Goal: Information Seeking & Learning: Learn about a topic

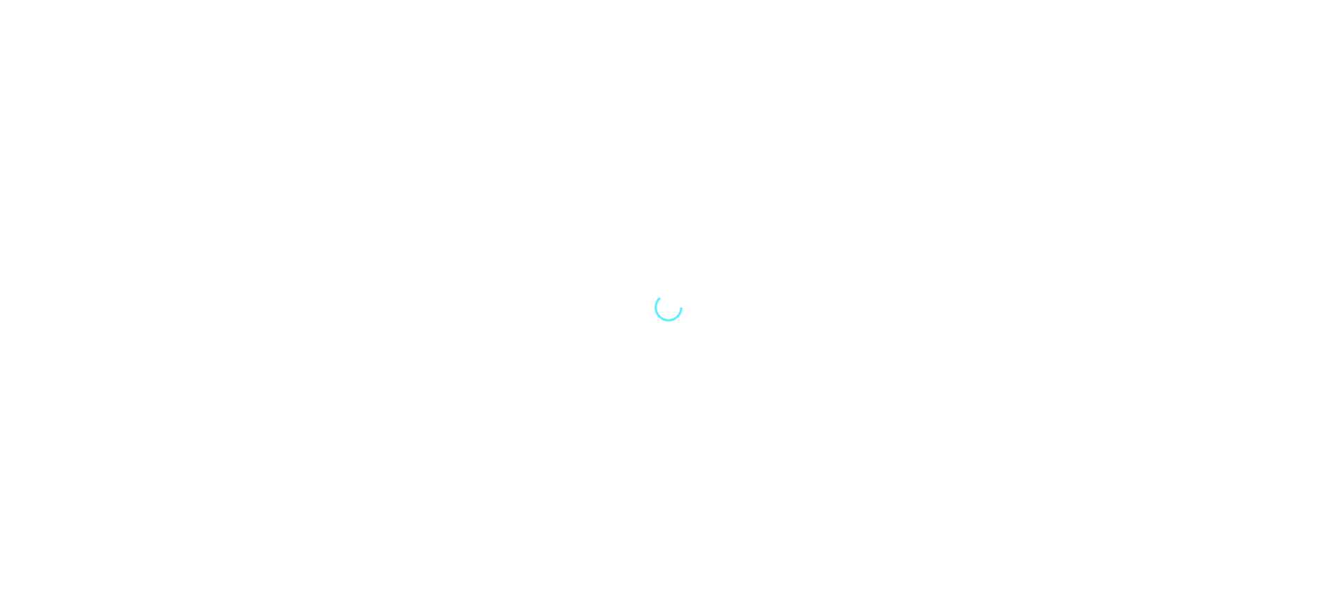
select select "Song"
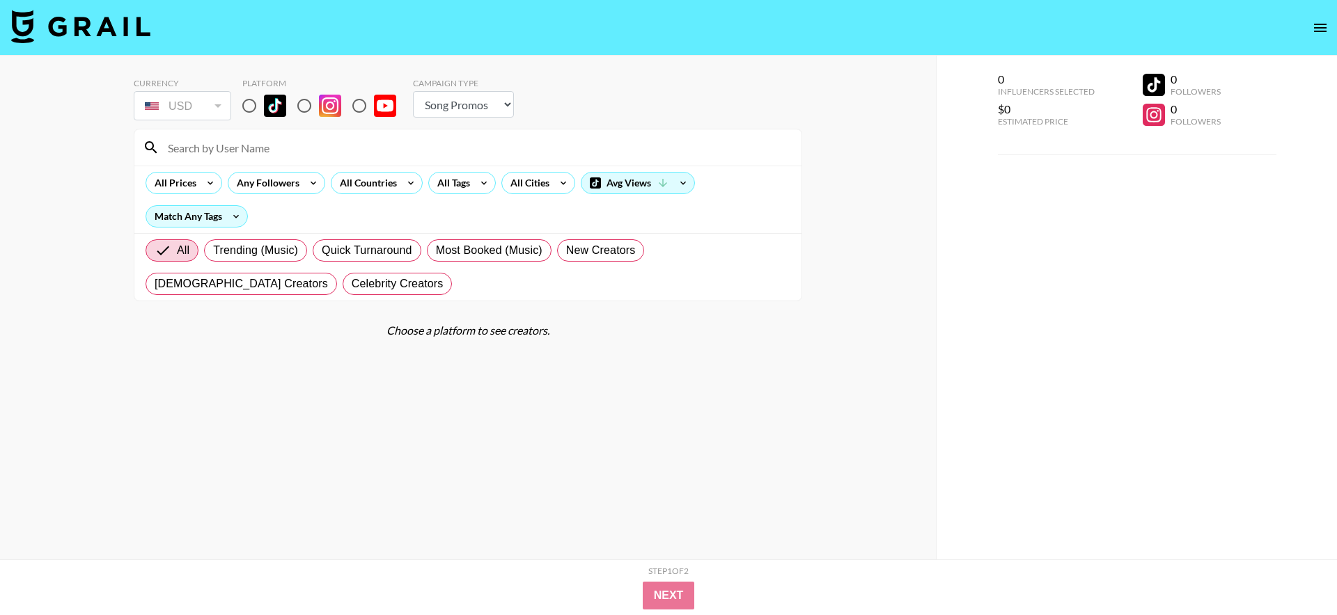
click at [256, 107] on input "radio" at bounding box center [249, 105] width 29 height 29
radio input "true"
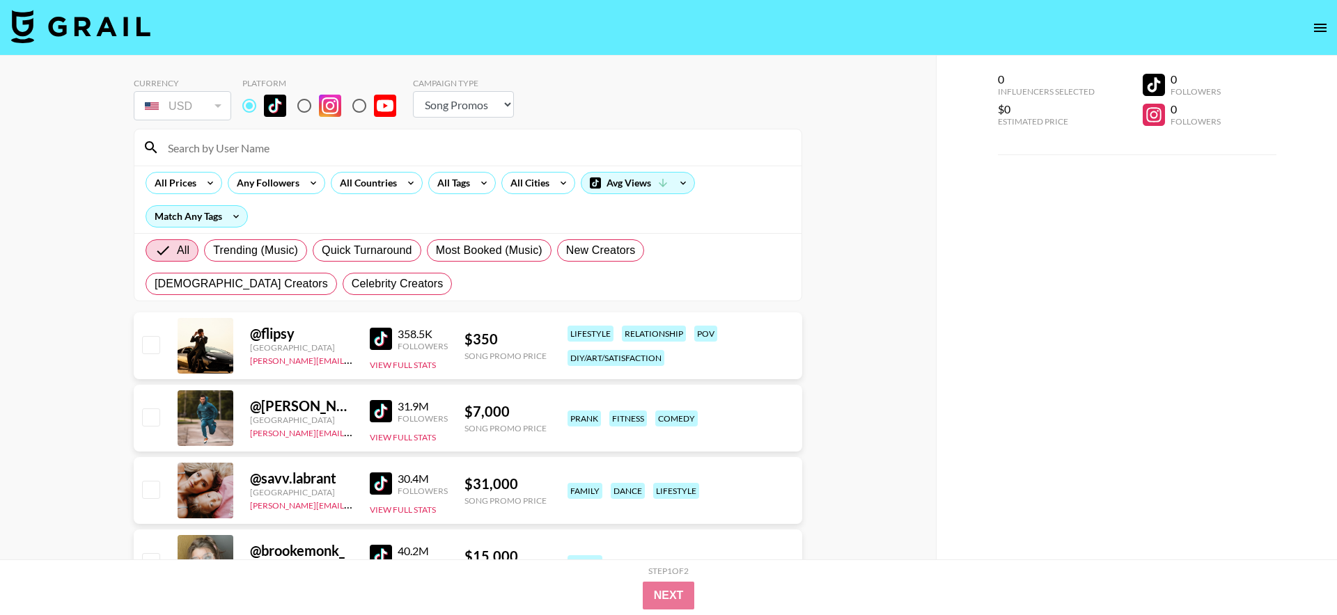
click at [254, 149] on input at bounding box center [476, 147] width 634 height 22
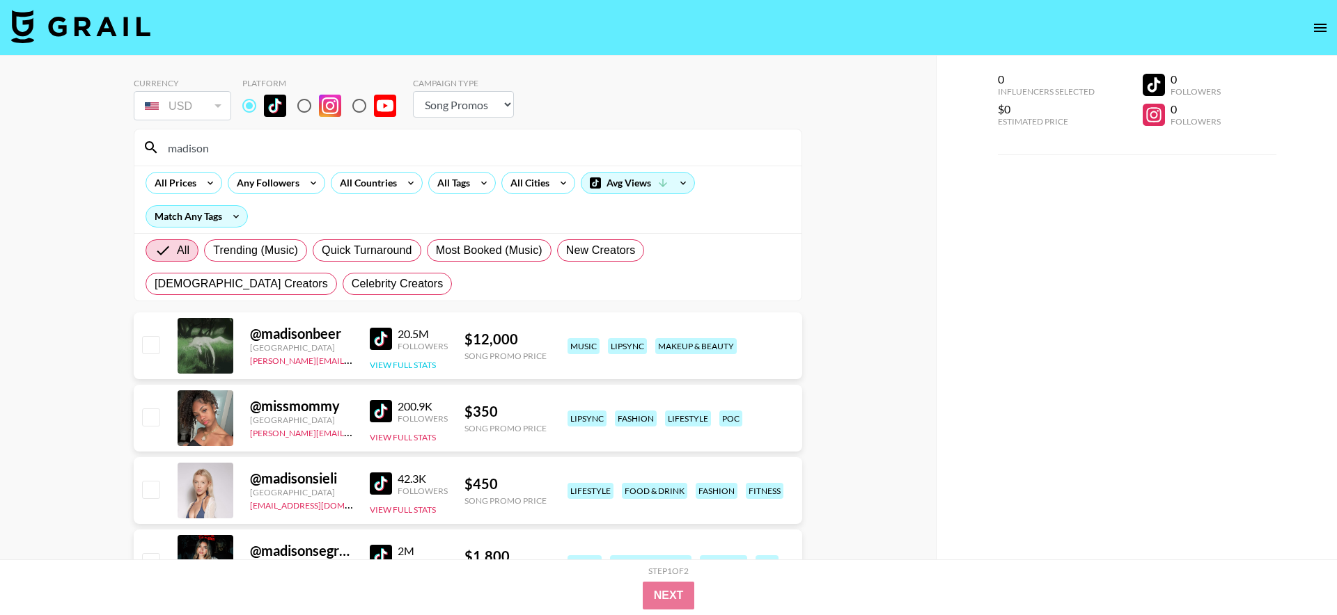
click at [424, 365] on button "View Full Stats" at bounding box center [403, 365] width 66 height 10
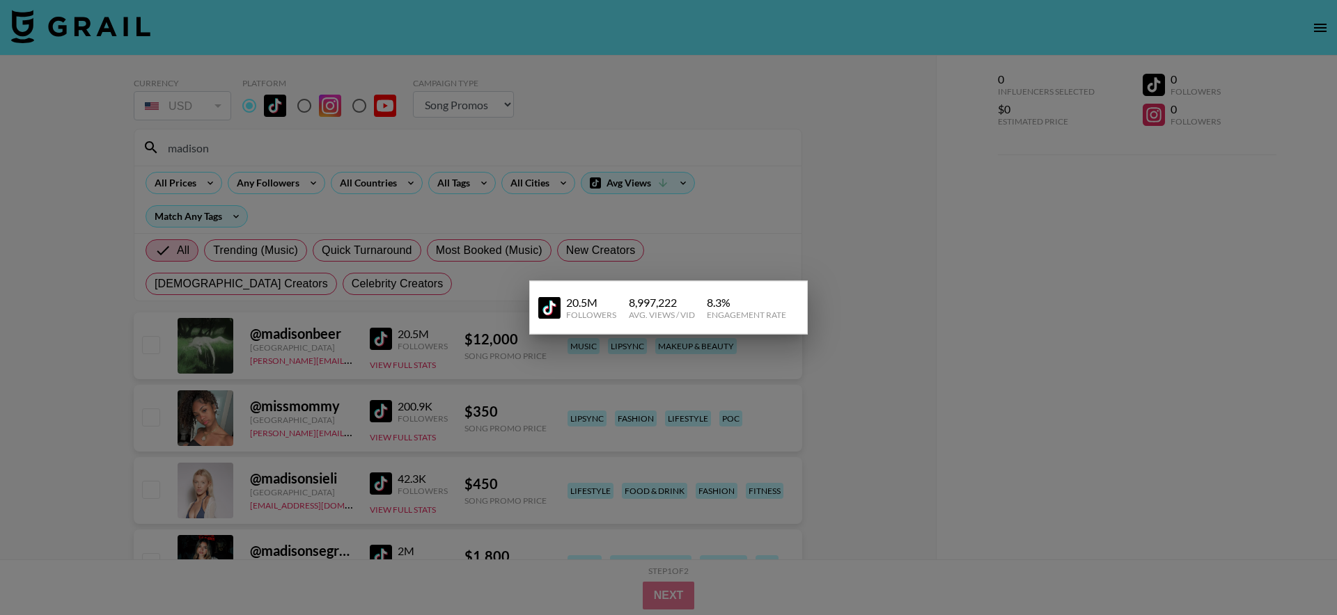
click at [542, 313] on img at bounding box center [549, 308] width 22 height 22
click at [794, 119] on div at bounding box center [668, 307] width 1337 height 615
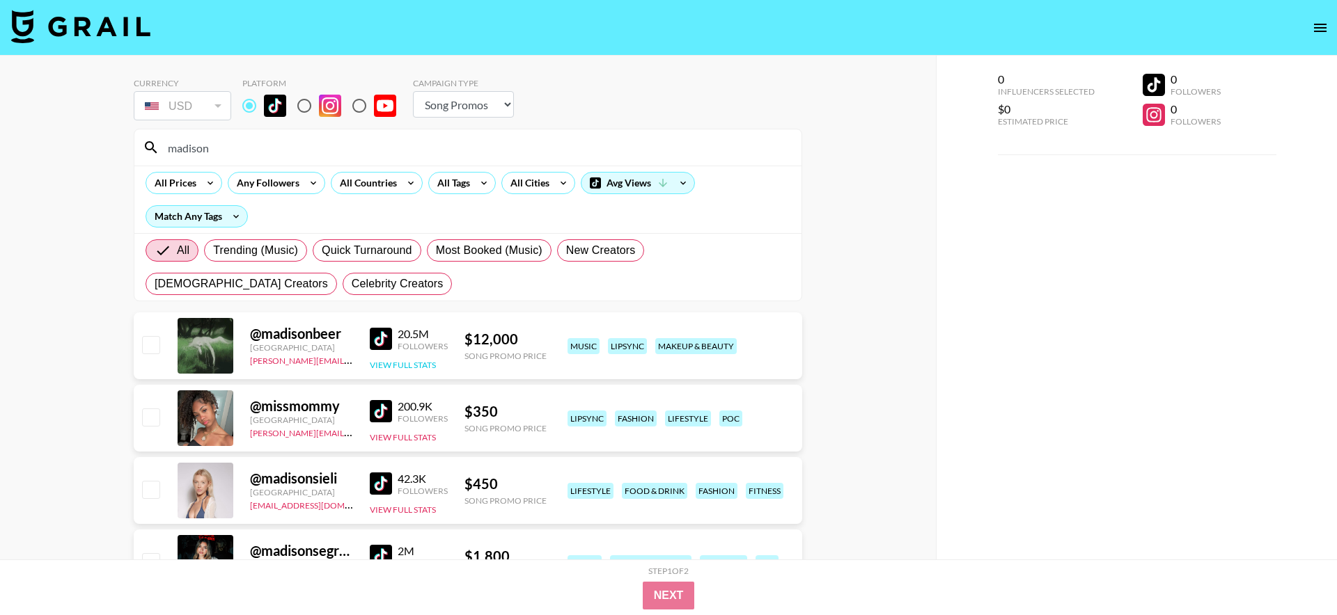
click at [407, 360] on button "View Full Stats" at bounding box center [403, 365] width 66 height 10
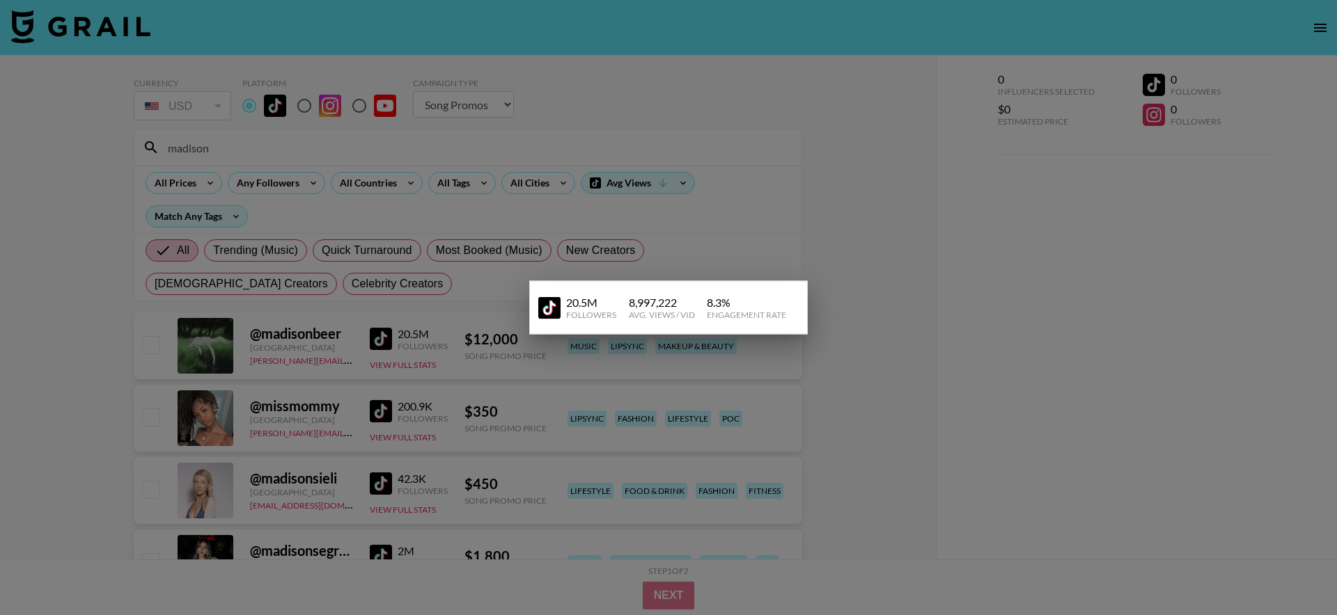
click at [472, 251] on div at bounding box center [668, 307] width 1337 height 615
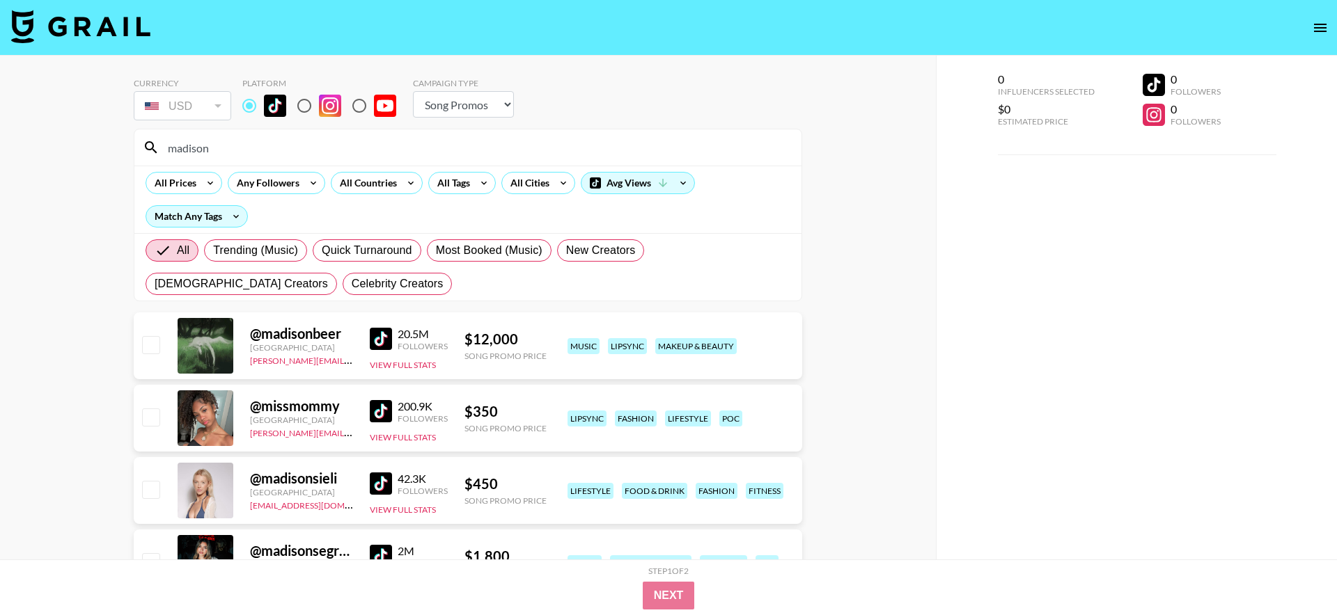
click at [250, 152] on input "madison" at bounding box center [476, 147] width 634 height 22
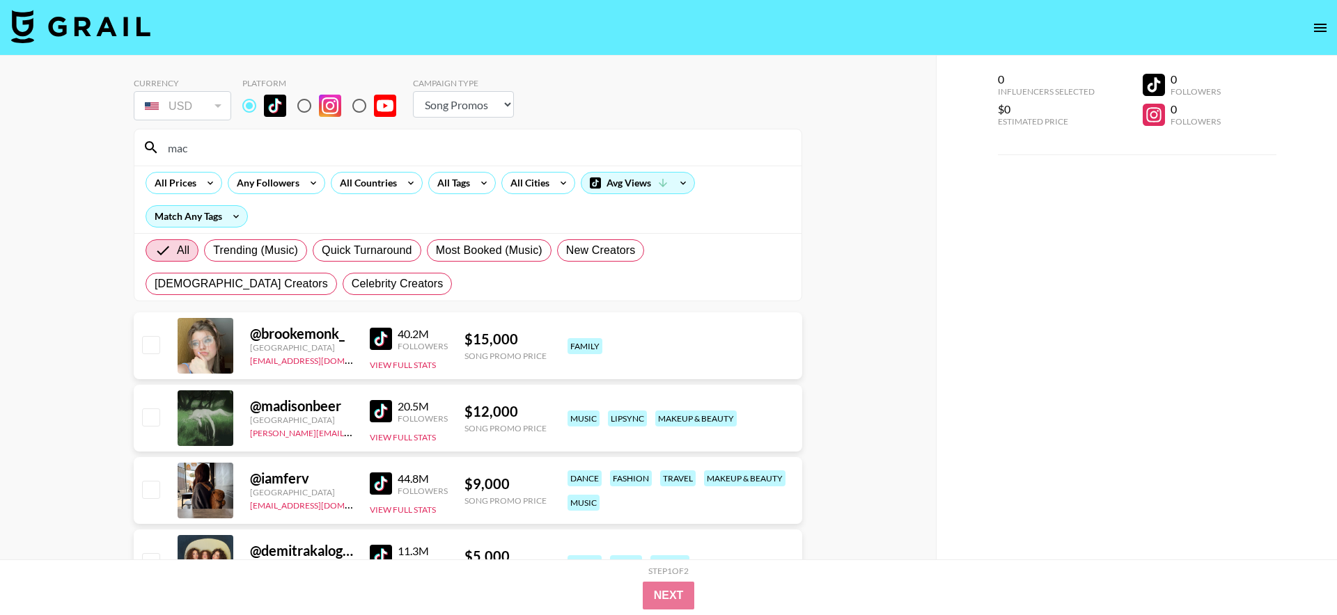
type input "macy"
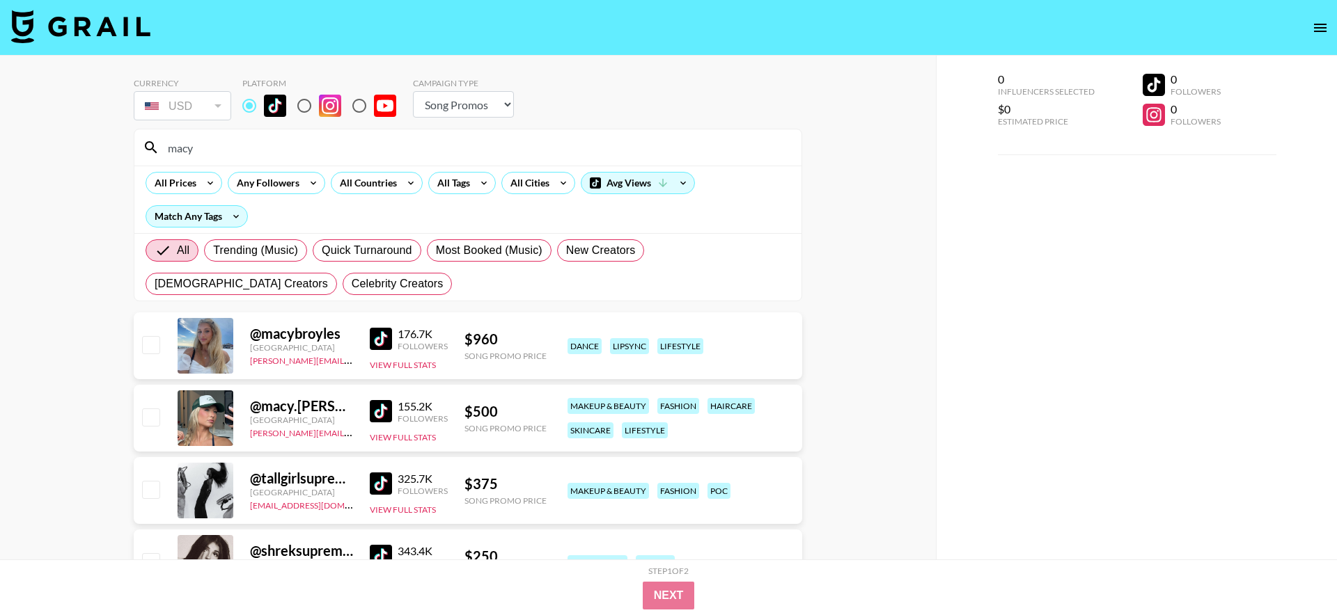
select select "Song"
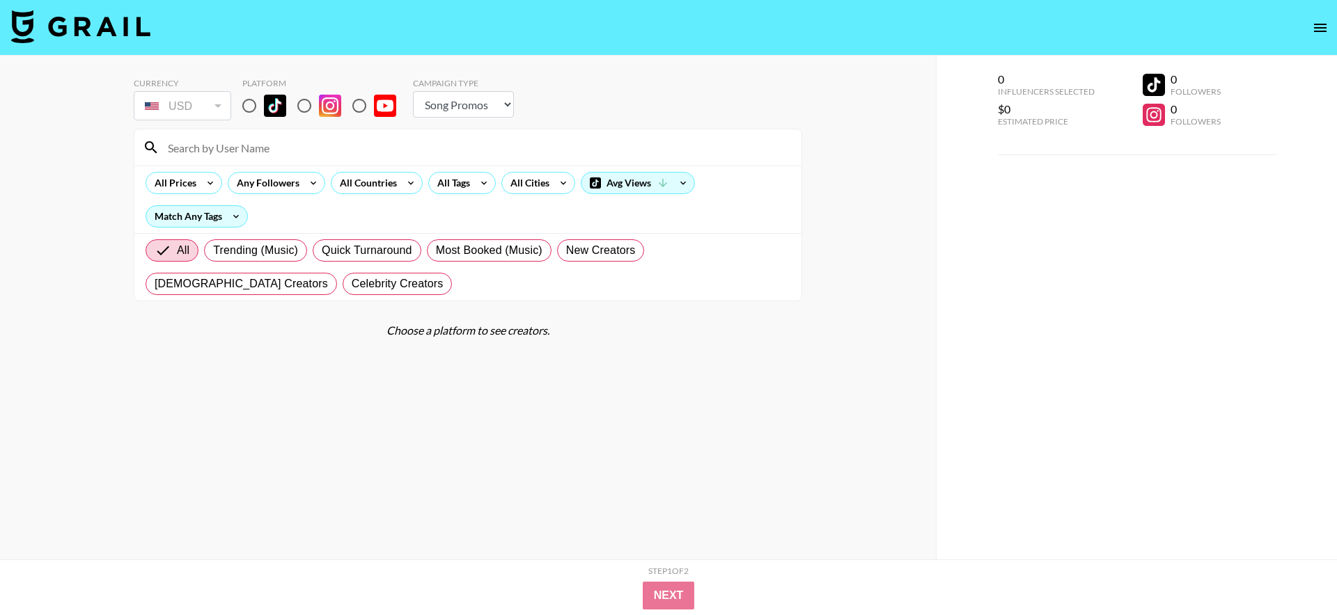
click at [249, 154] on input at bounding box center [476, 147] width 634 height 22
click at [249, 101] on input "radio" at bounding box center [249, 105] width 29 height 29
radio input "true"
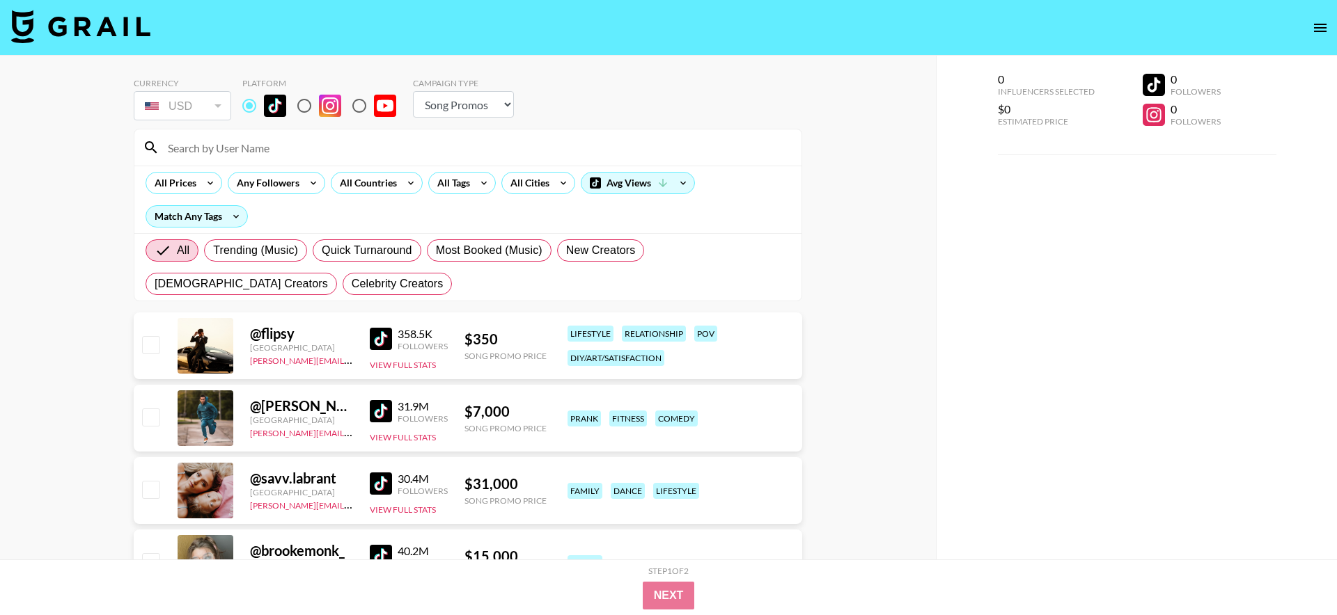
click at [247, 146] on input at bounding box center [476, 147] width 634 height 22
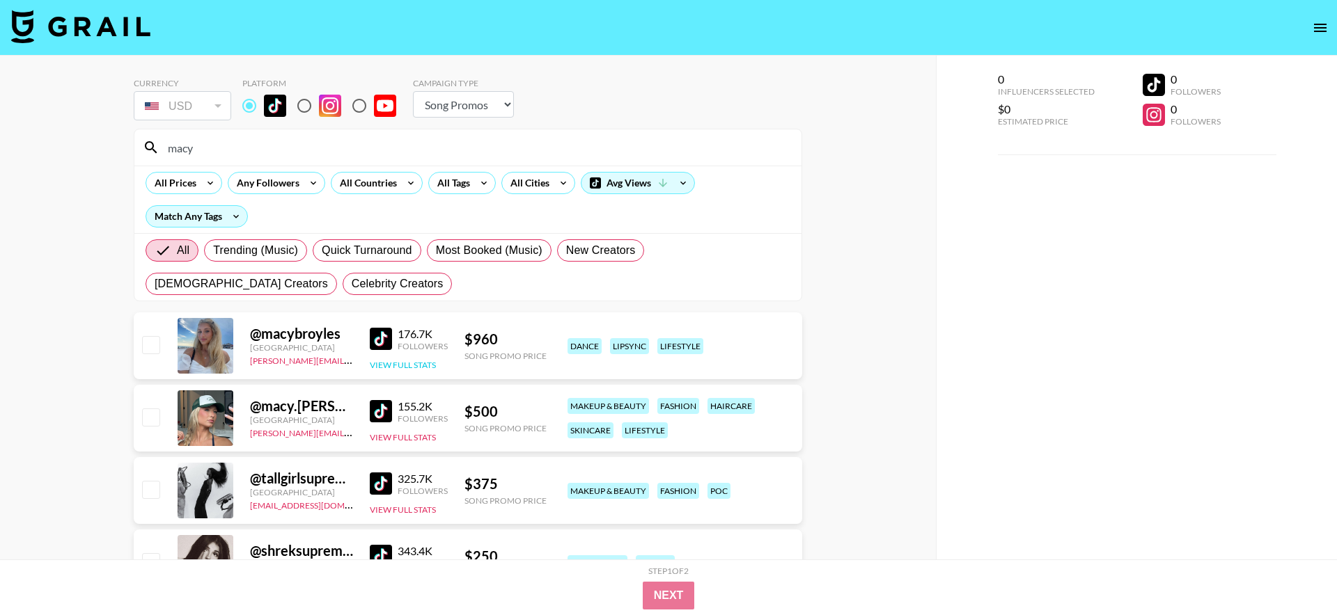
type input "macy"
click at [421, 363] on button "View Full Stats" at bounding box center [403, 365] width 66 height 10
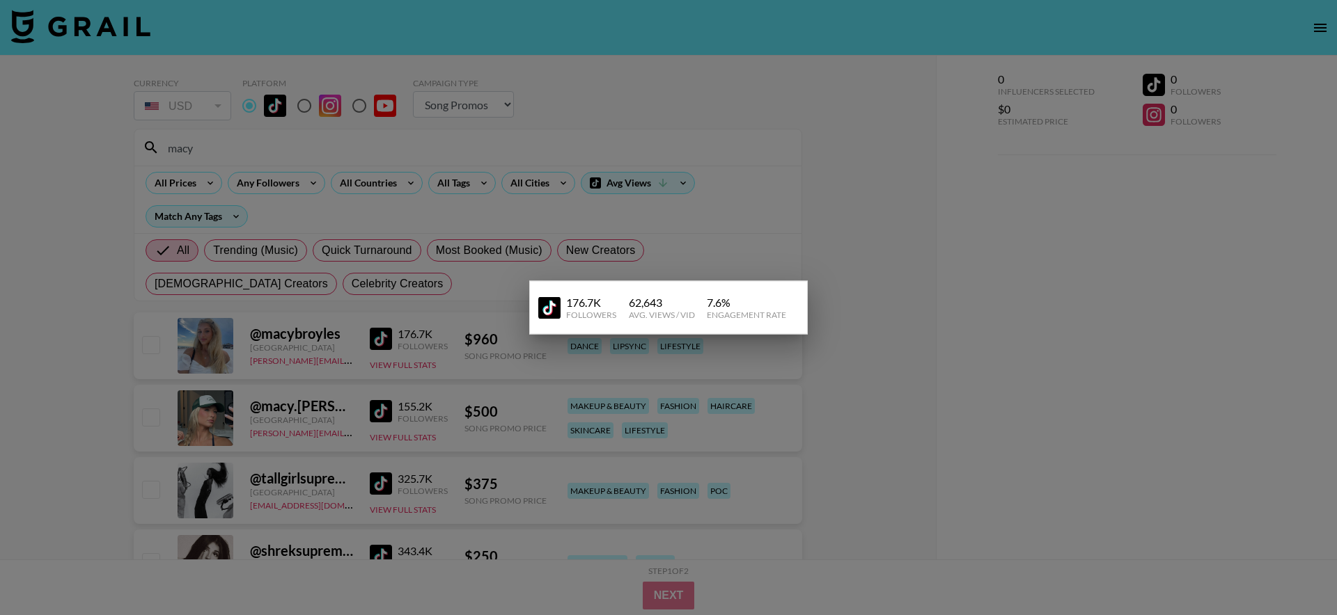
click at [464, 290] on div at bounding box center [668, 307] width 1337 height 615
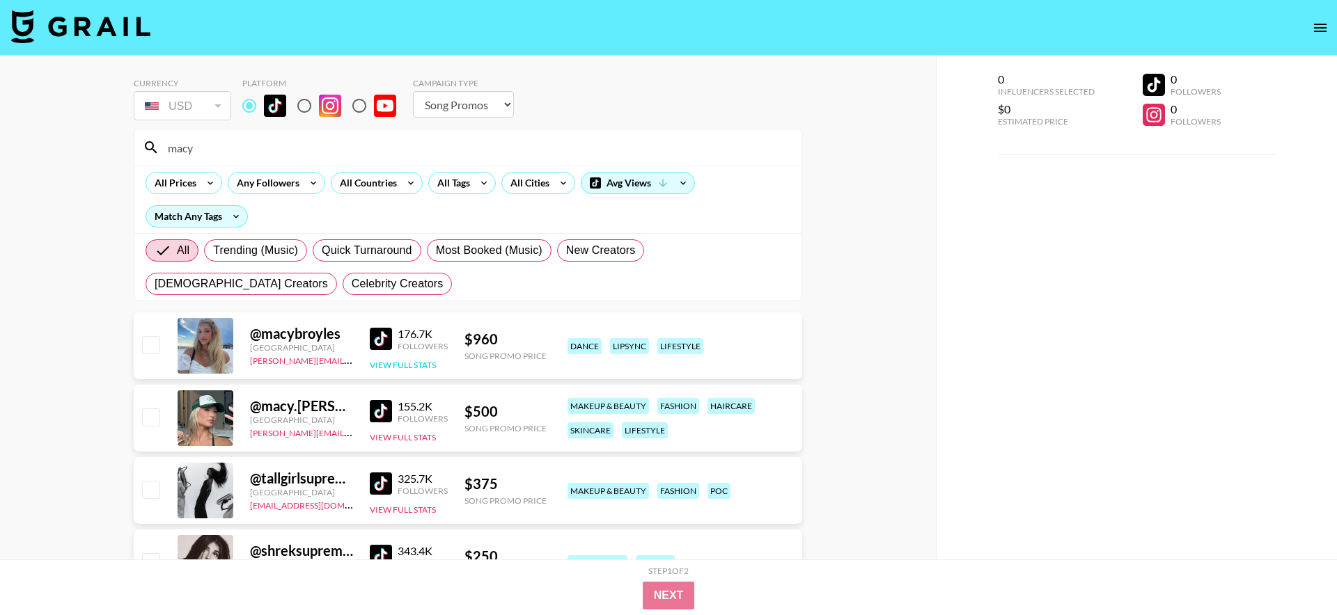
click at [414, 362] on button "View Full Stats" at bounding box center [403, 365] width 66 height 10
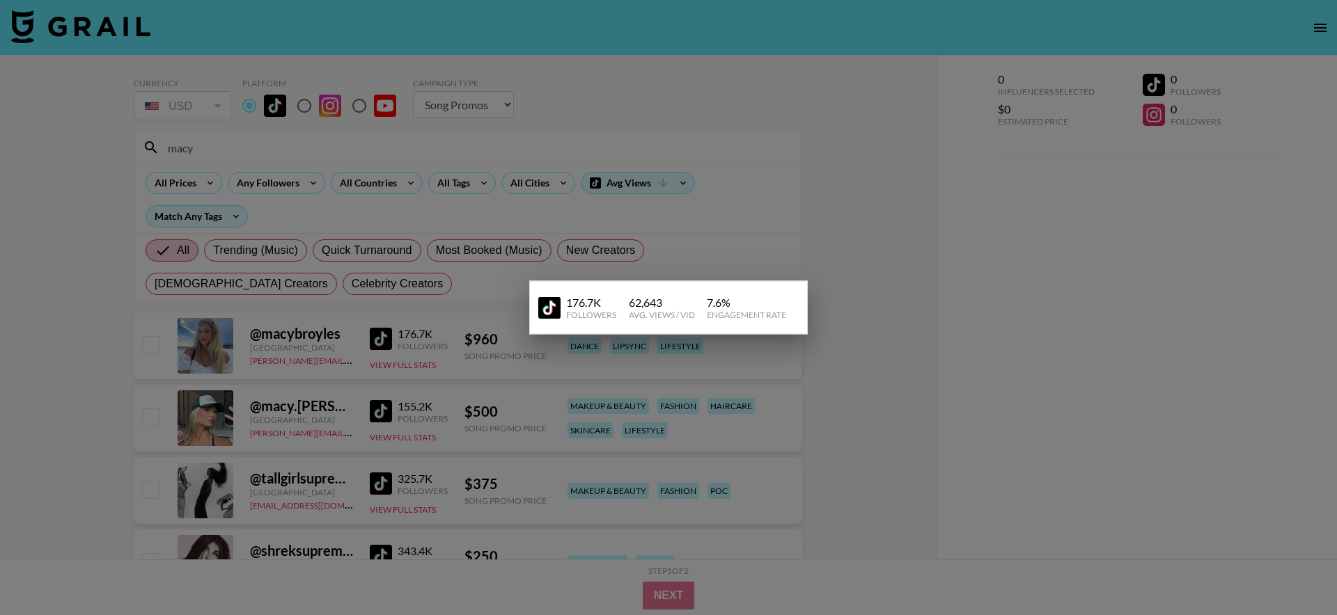
click at [457, 242] on div at bounding box center [668, 307] width 1337 height 615
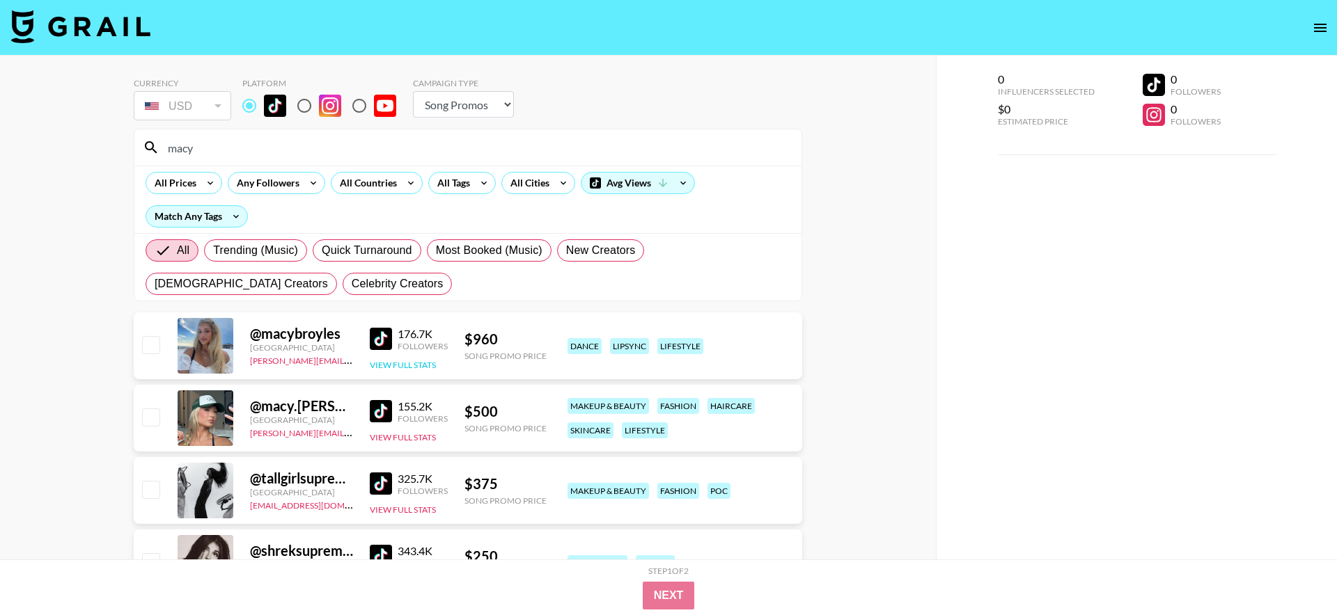
scroll to position [76, 0]
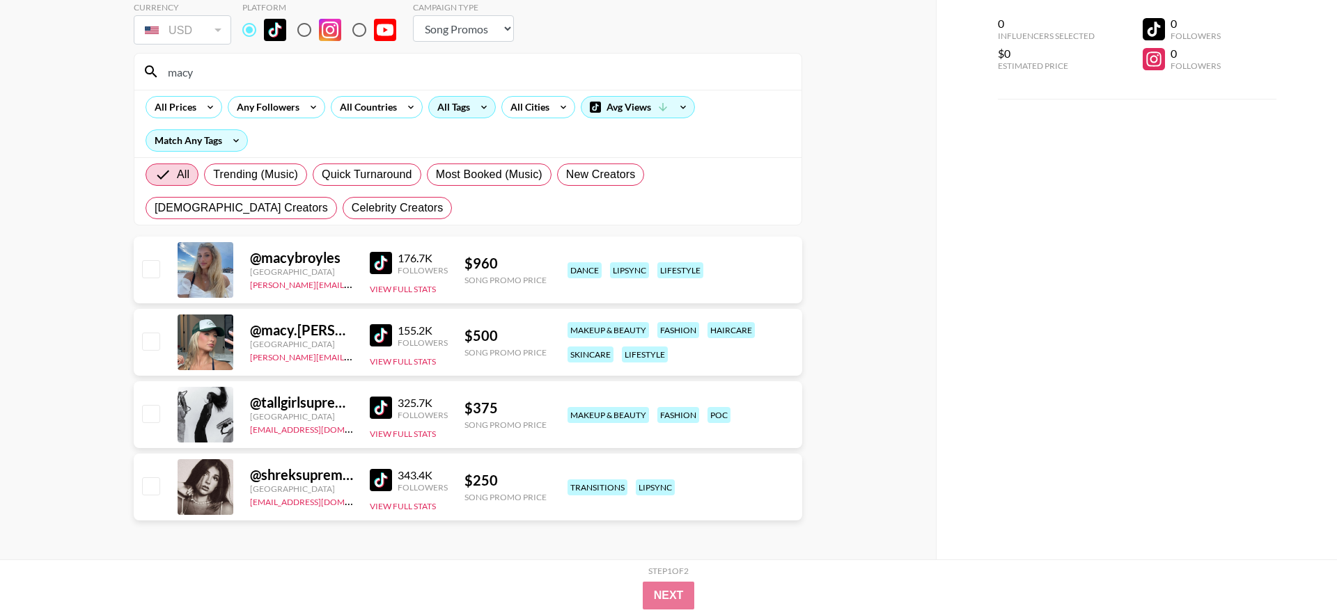
click at [457, 109] on div "All Tags" at bounding box center [451, 107] width 44 height 21
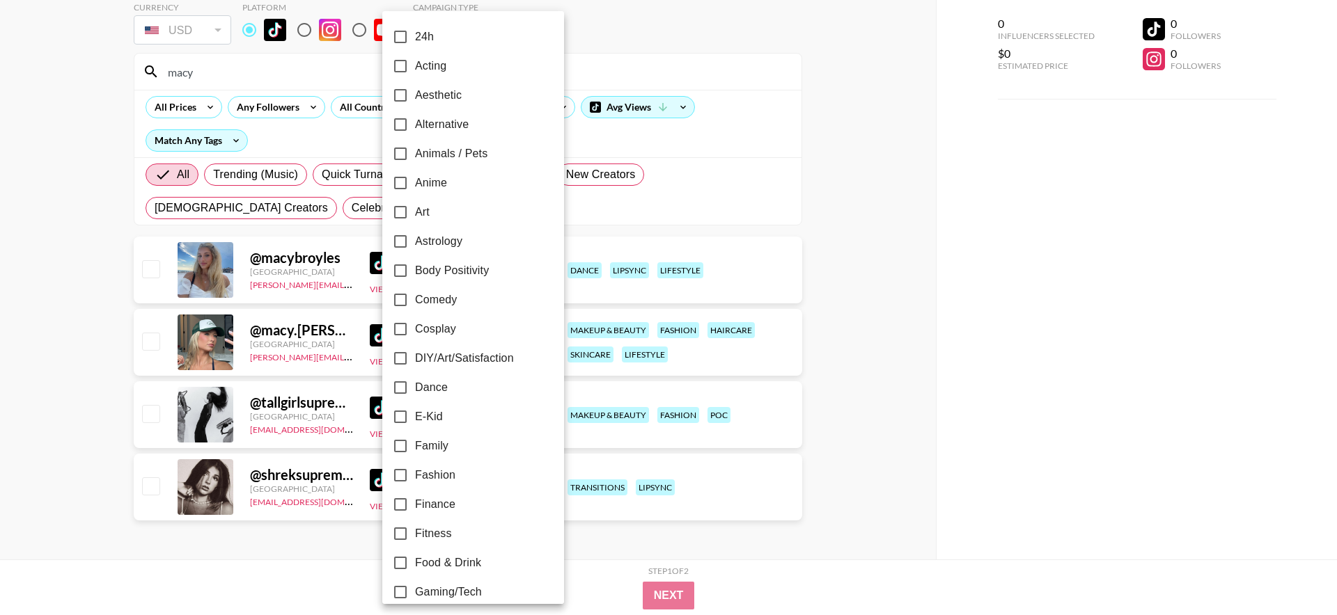
click at [464, 274] on span "Body Positivity" at bounding box center [452, 270] width 74 height 17
click at [415, 274] on input "Body Positivity" at bounding box center [400, 270] width 29 height 29
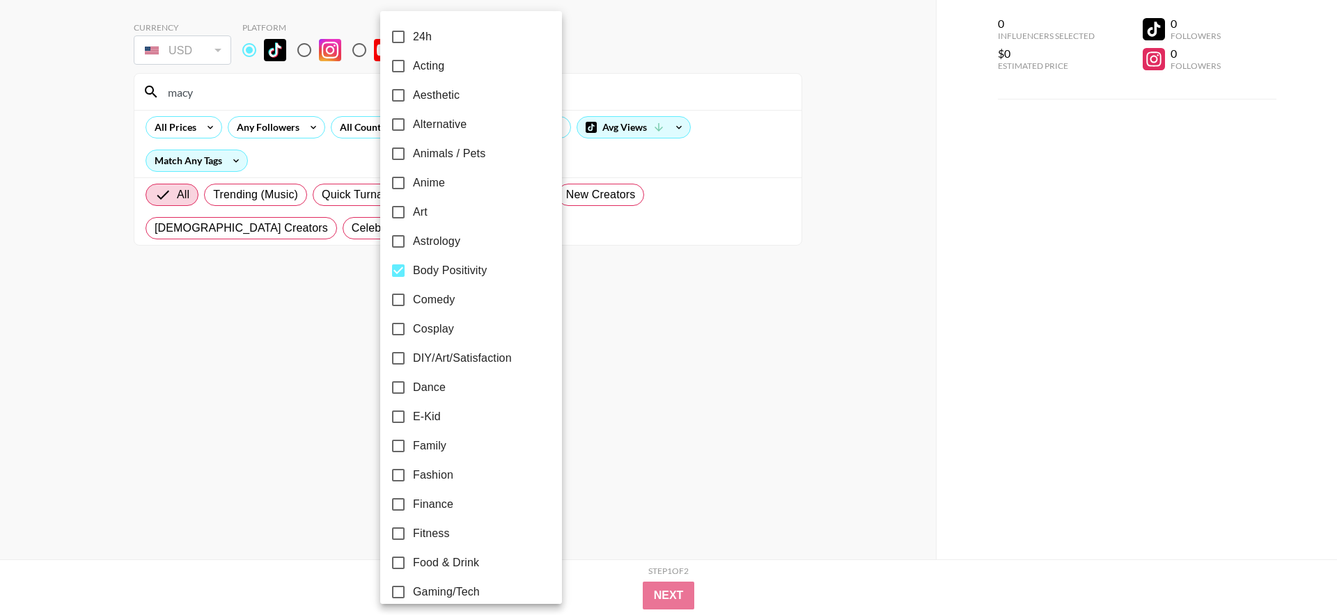
click at [464, 274] on span "Body Positivity" at bounding box center [450, 270] width 74 height 17
click at [413, 274] on input "Body Positivity" at bounding box center [398, 270] width 29 height 29
checkbox input "false"
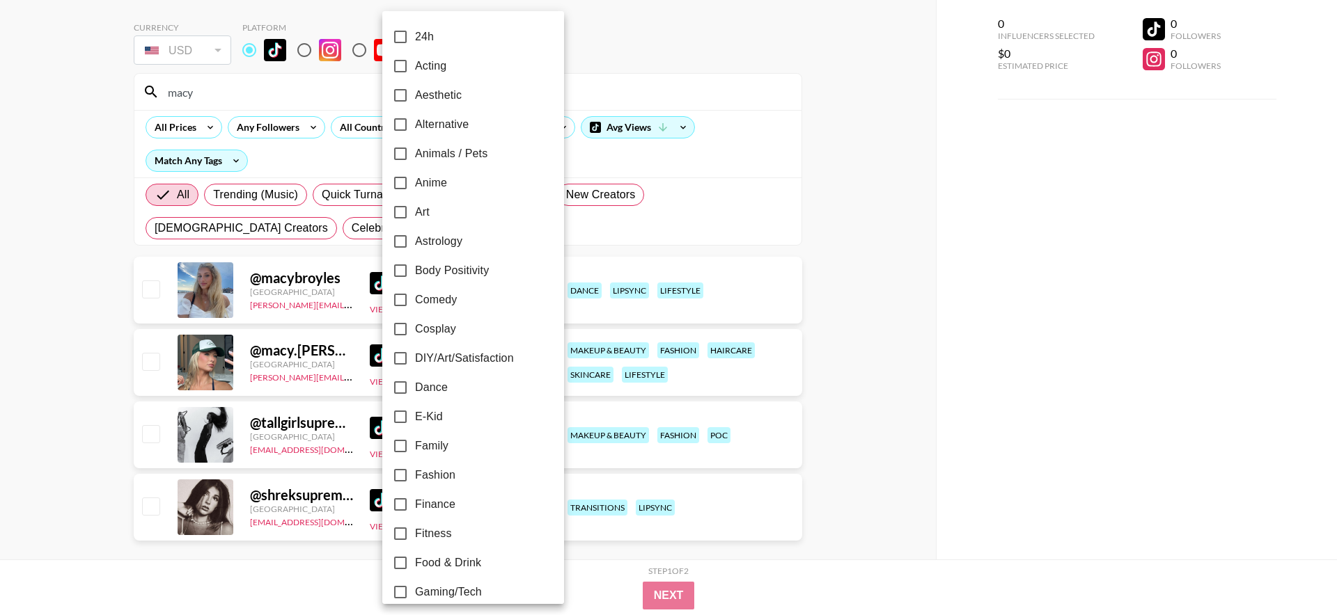
click at [244, 102] on div at bounding box center [668, 307] width 1337 height 615
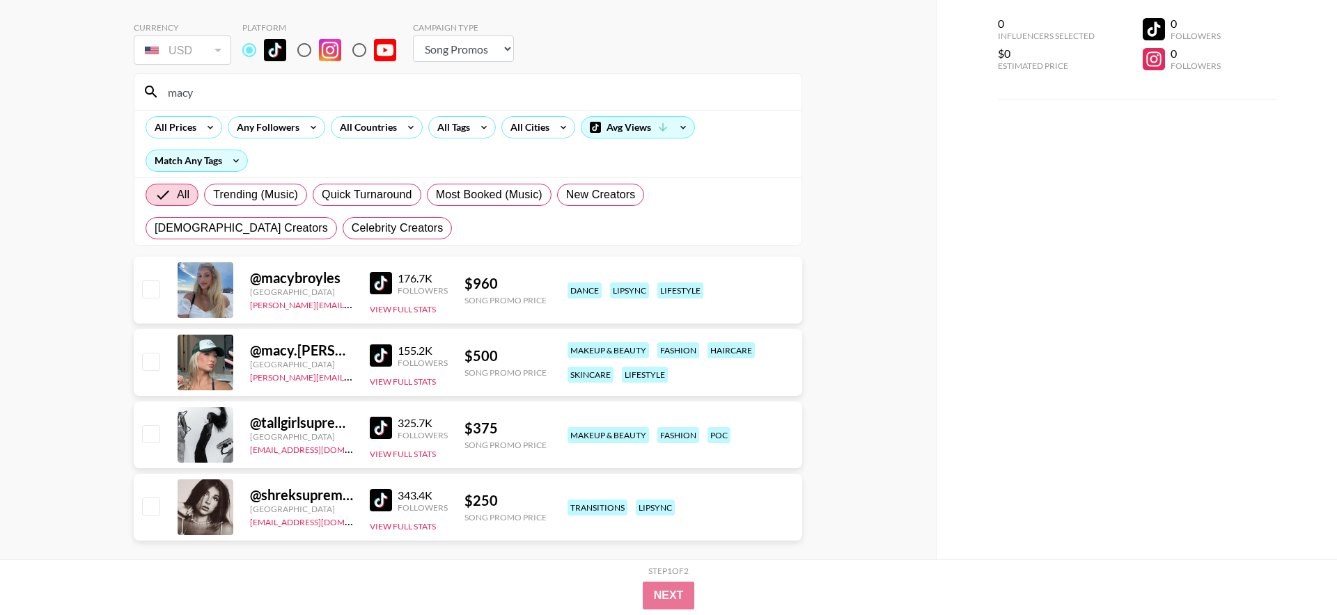
click at [244, 102] on div at bounding box center [668, 307] width 1337 height 615
click at [233, 93] on input "macy" at bounding box center [476, 92] width 634 height 22
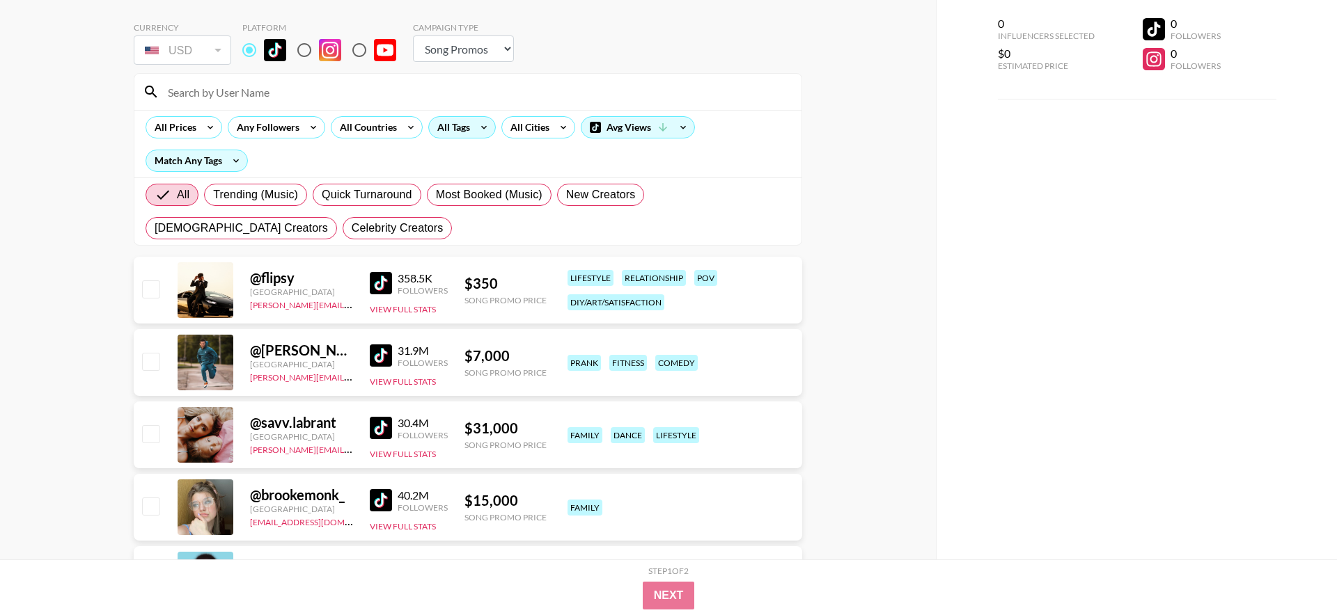
click at [464, 123] on div "All Tags" at bounding box center [451, 127] width 44 height 21
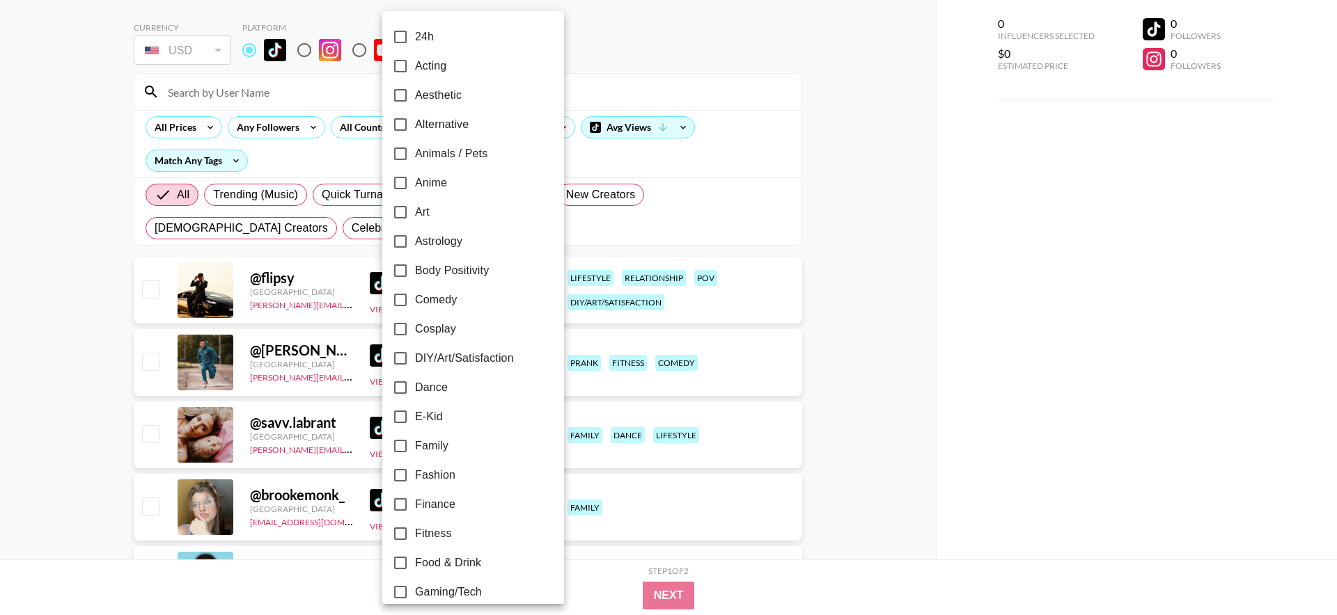
click at [438, 89] on span "Aesthetic" at bounding box center [438, 95] width 47 height 17
click at [415, 89] on input "Aesthetic" at bounding box center [400, 95] width 29 height 29
checkbox input "true"
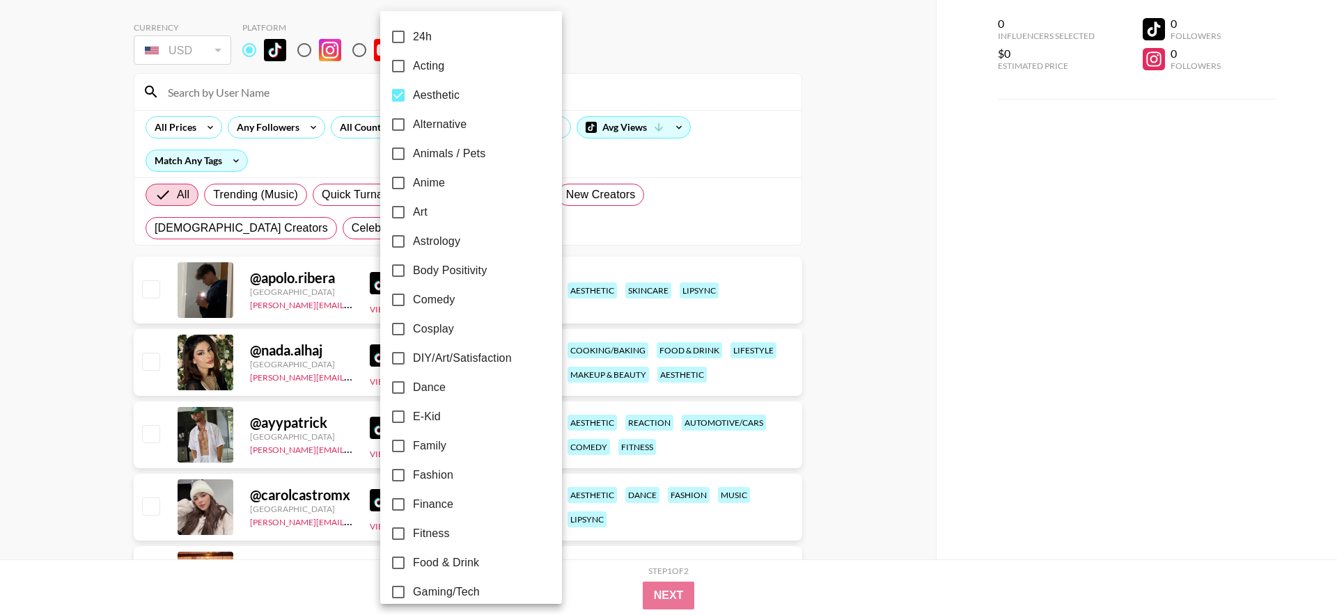
click at [93, 427] on div at bounding box center [668, 307] width 1337 height 615
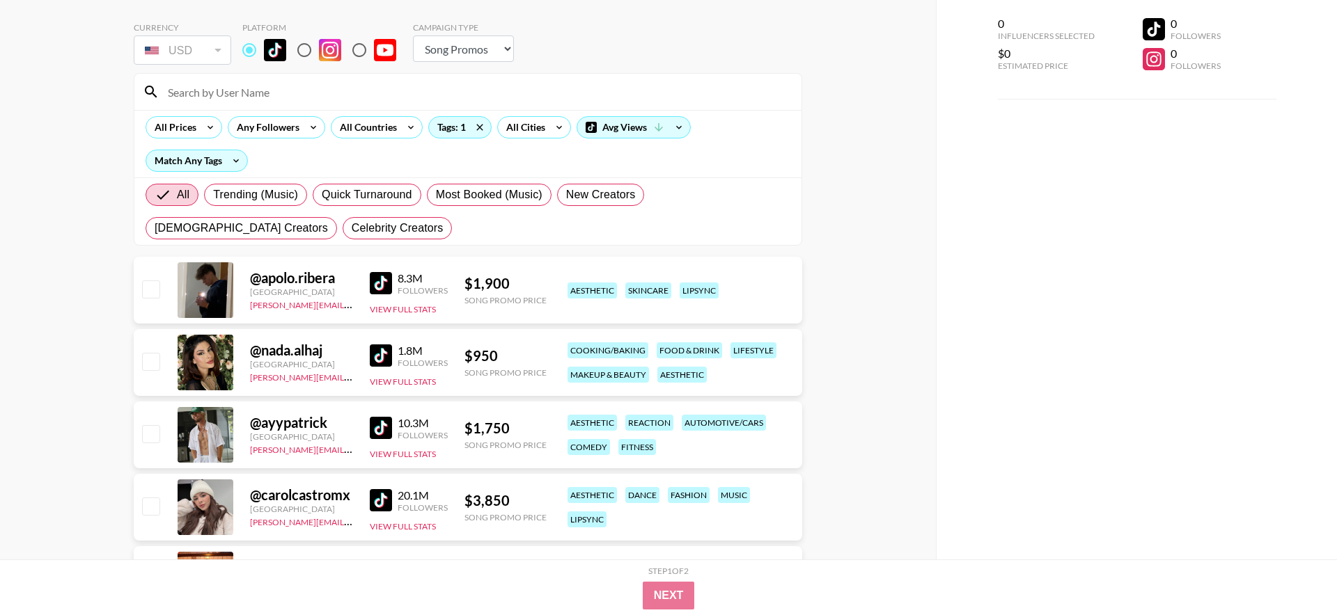
click at [384, 505] on img at bounding box center [381, 500] width 22 height 22
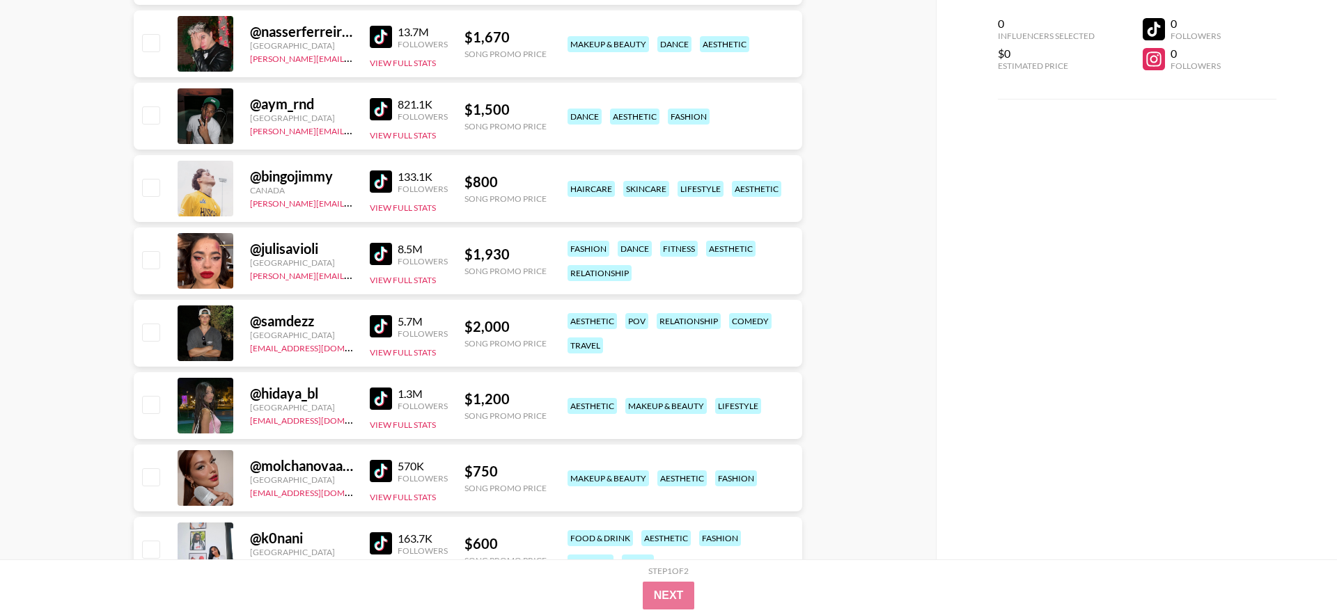
scroll to position [0, 0]
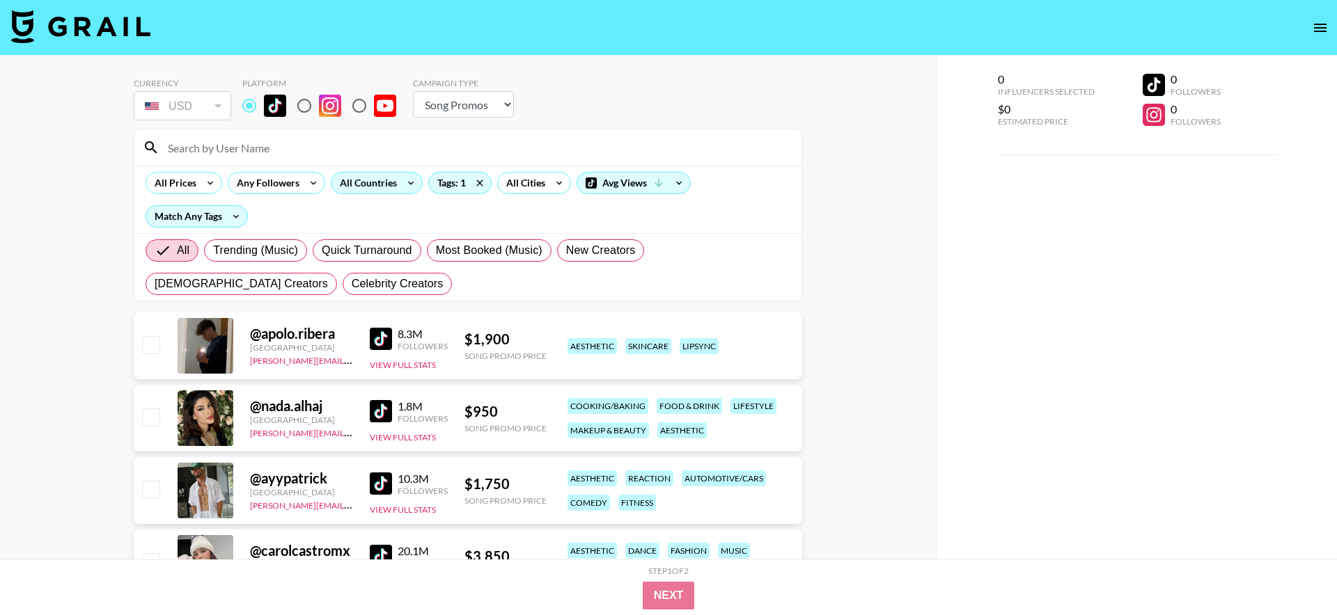
click at [368, 185] on div "All Countries" at bounding box center [365, 183] width 68 height 21
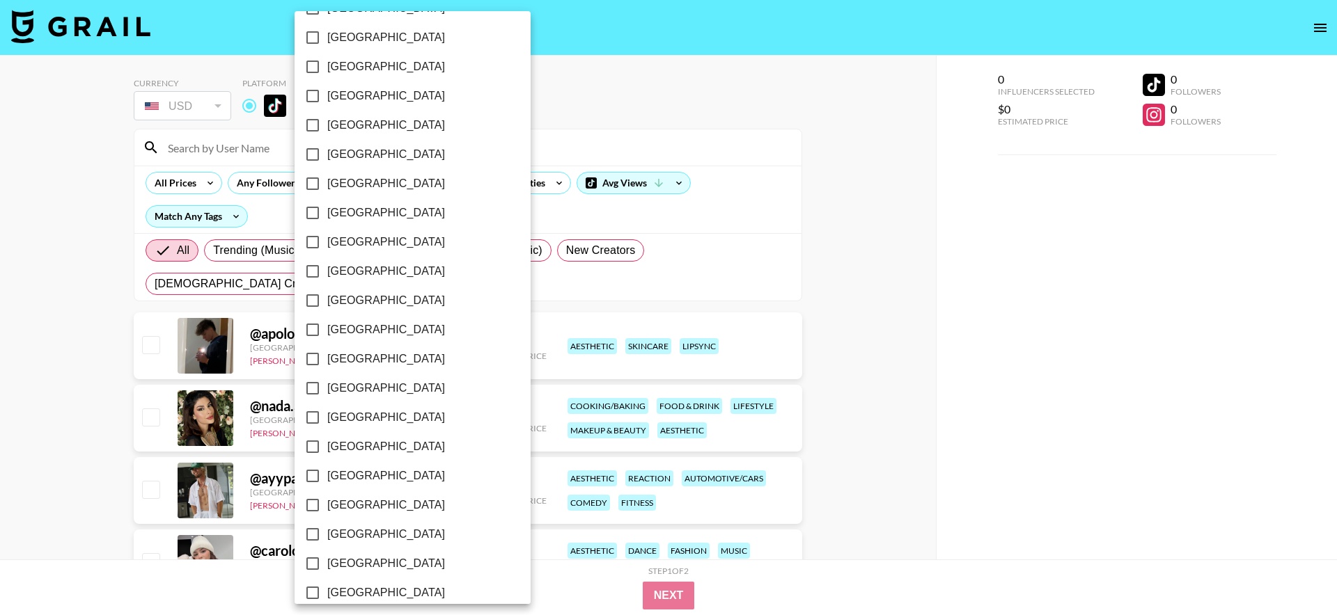
scroll to position [1008, 0]
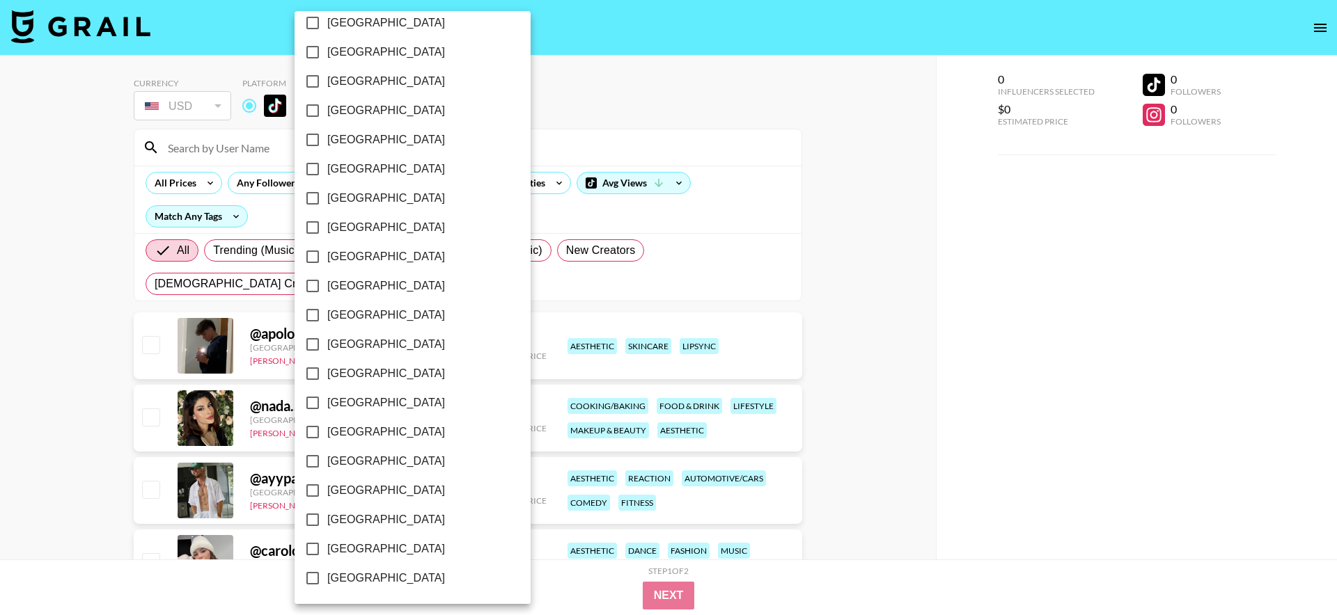
click at [392, 541] on span "[GEOGRAPHIC_DATA]" at bounding box center [386, 549] width 118 height 17
click at [306, 545] on input "[GEOGRAPHIC_DATA]" at bounding box center [312, 549] width 29 height 29
checkbox input "true"
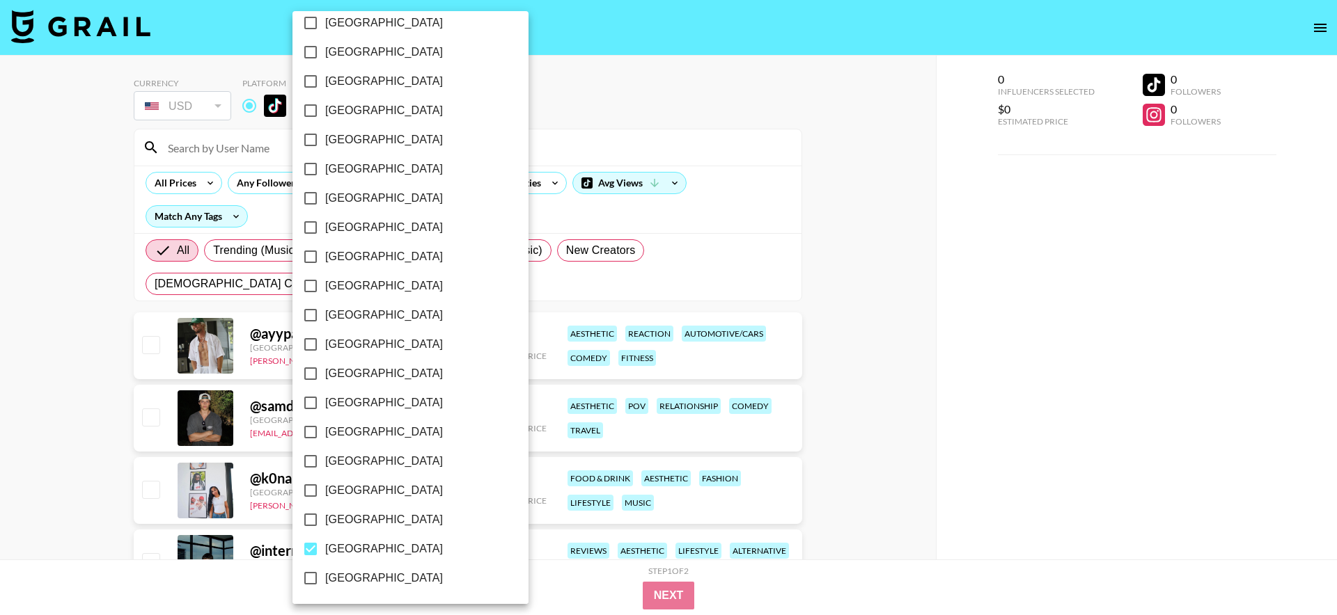
click at [88, 420] on div at bounding box center [668, 307] width 1337 height 615
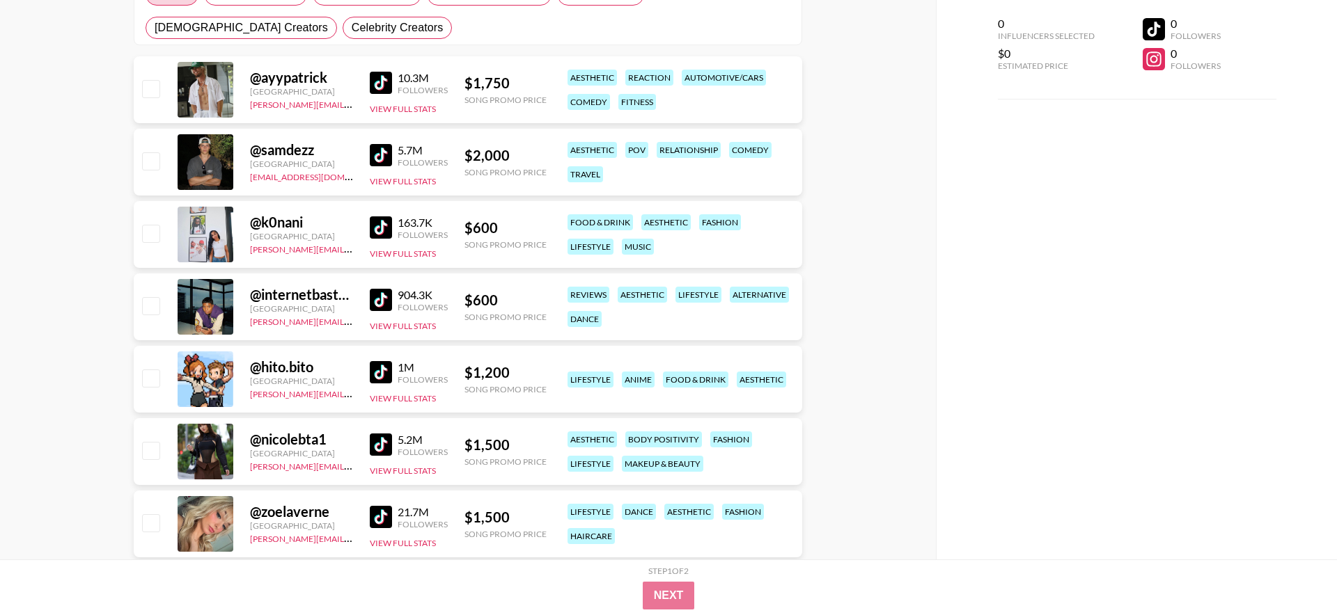
scroll to position [257, 0]
click at [378, 223] on img at bounding box center [381, 227] width 22 height 22
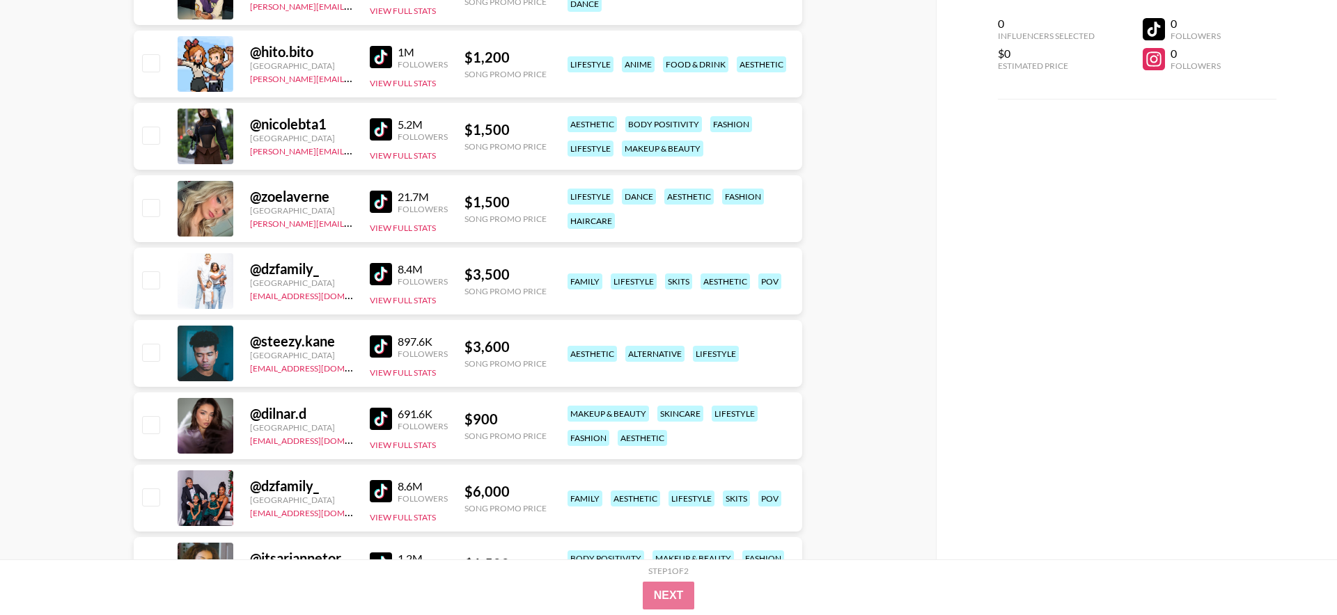
scroll to position [591, 0]
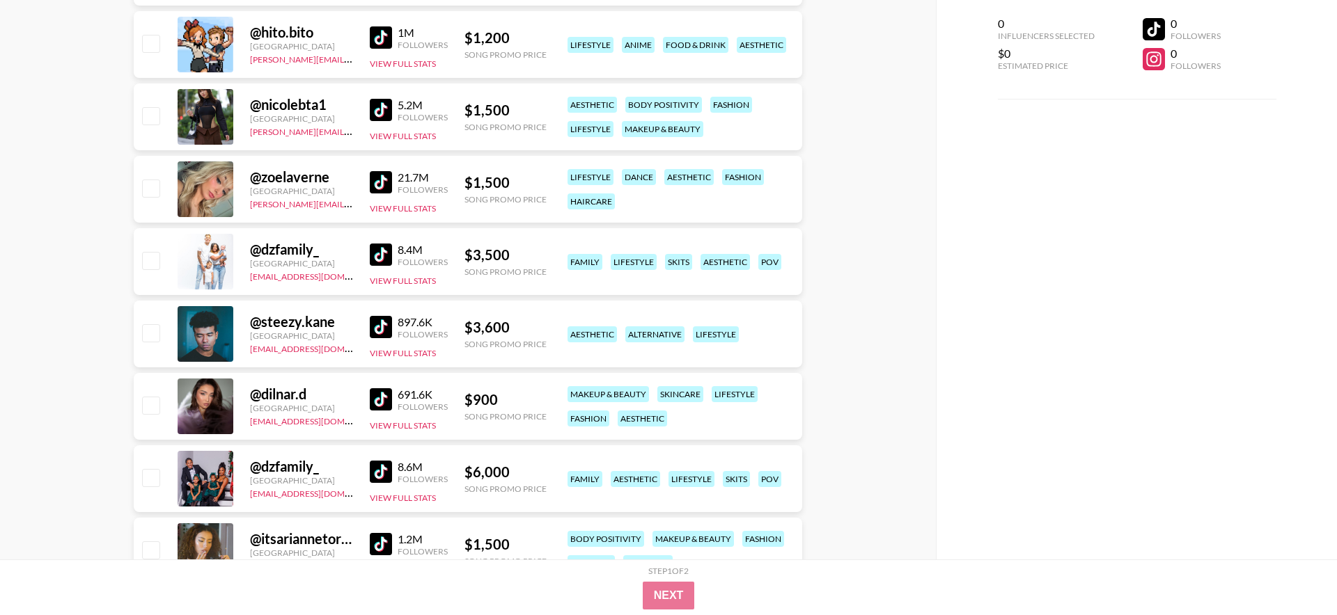
click at [378, 183] on img at bounding box center [381, 182] width 22 height 22
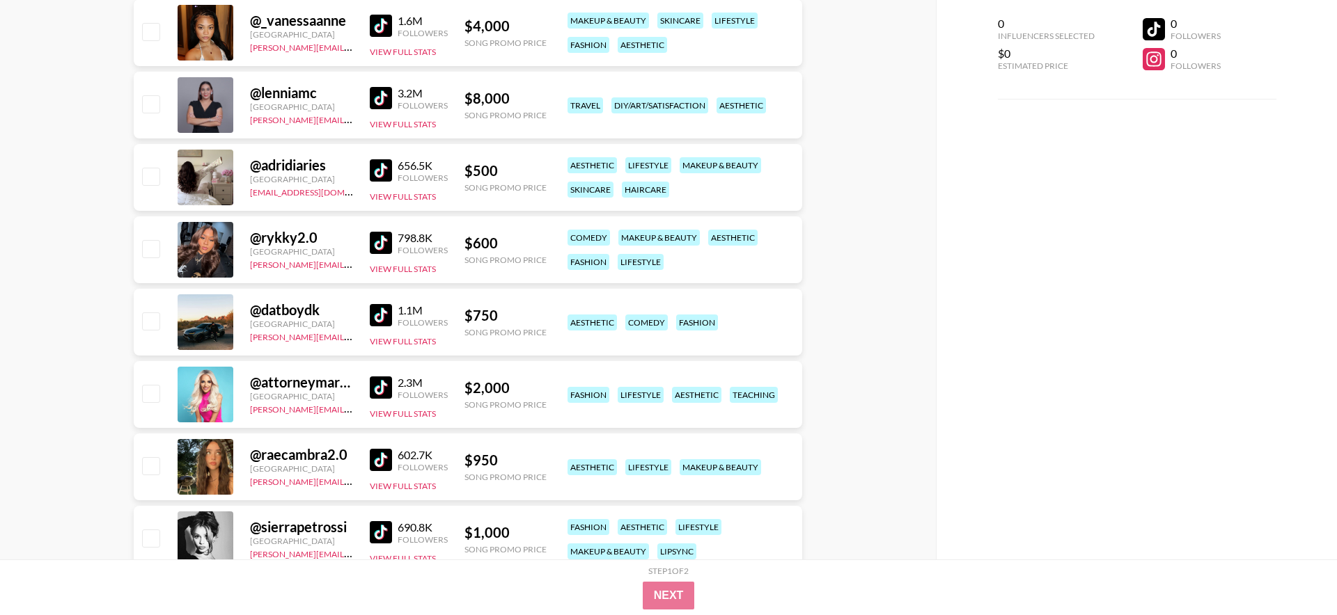
scroll to position [1800, 0]
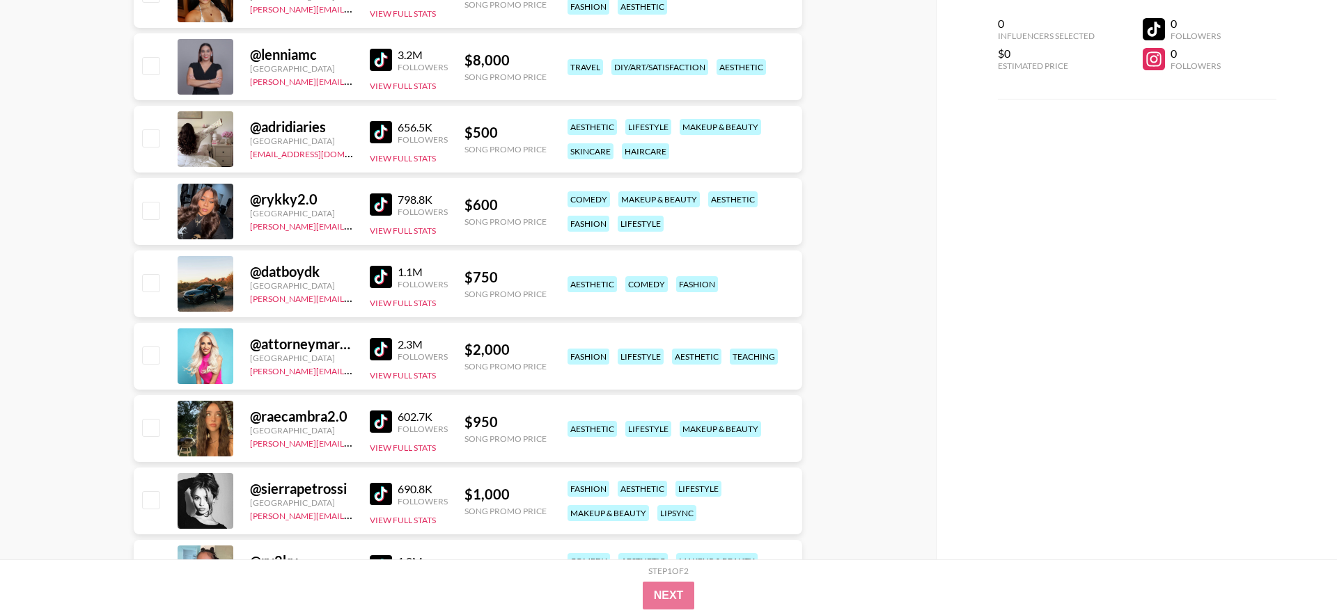
click at [377, 354] on img at bounding box center [381, 349] width 22 height 22
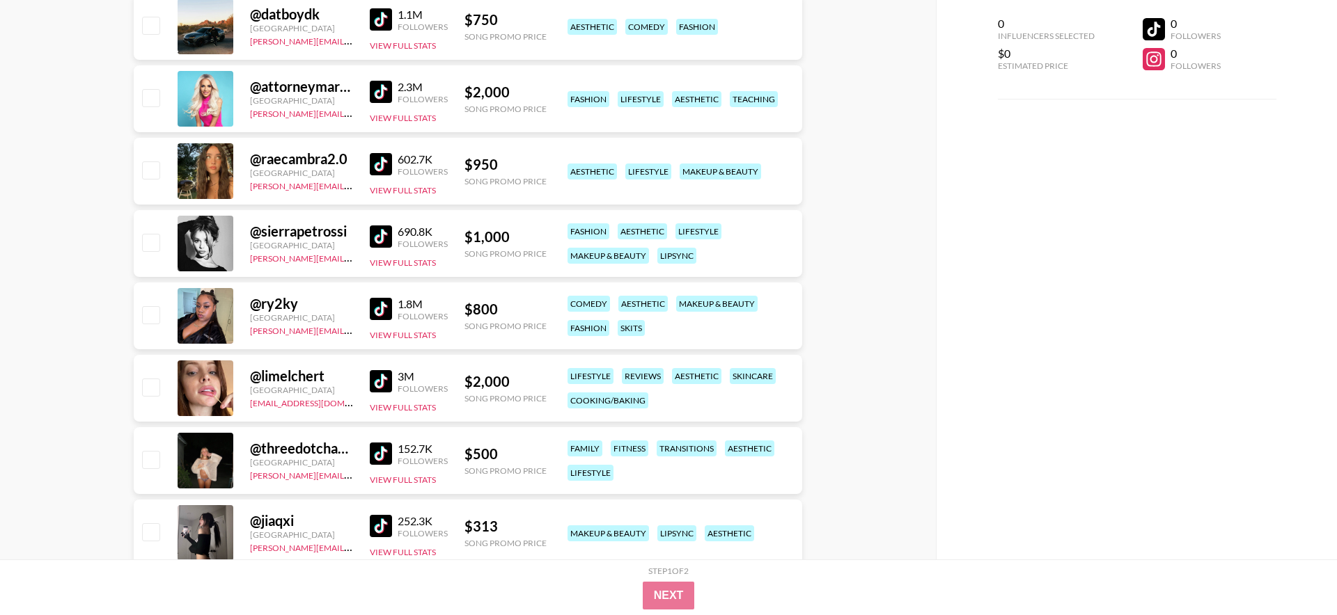
scroll to position [2060, 0]
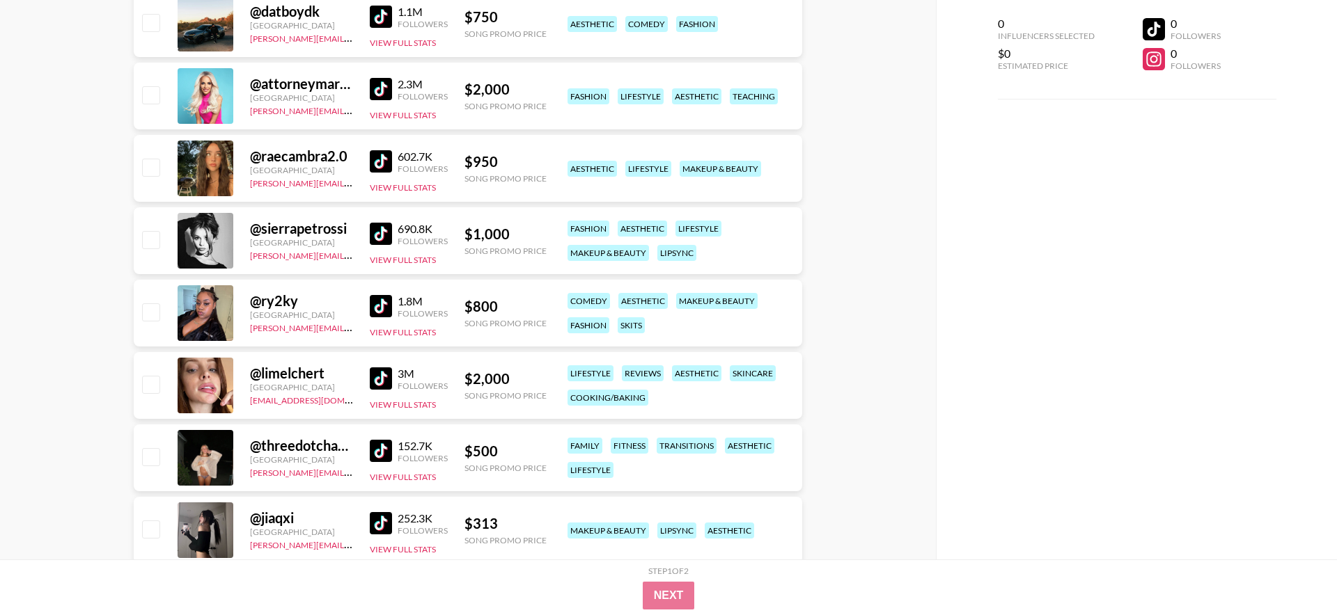
click at [384, 167] on img at bounding box center [381, 161] width 22 height 22
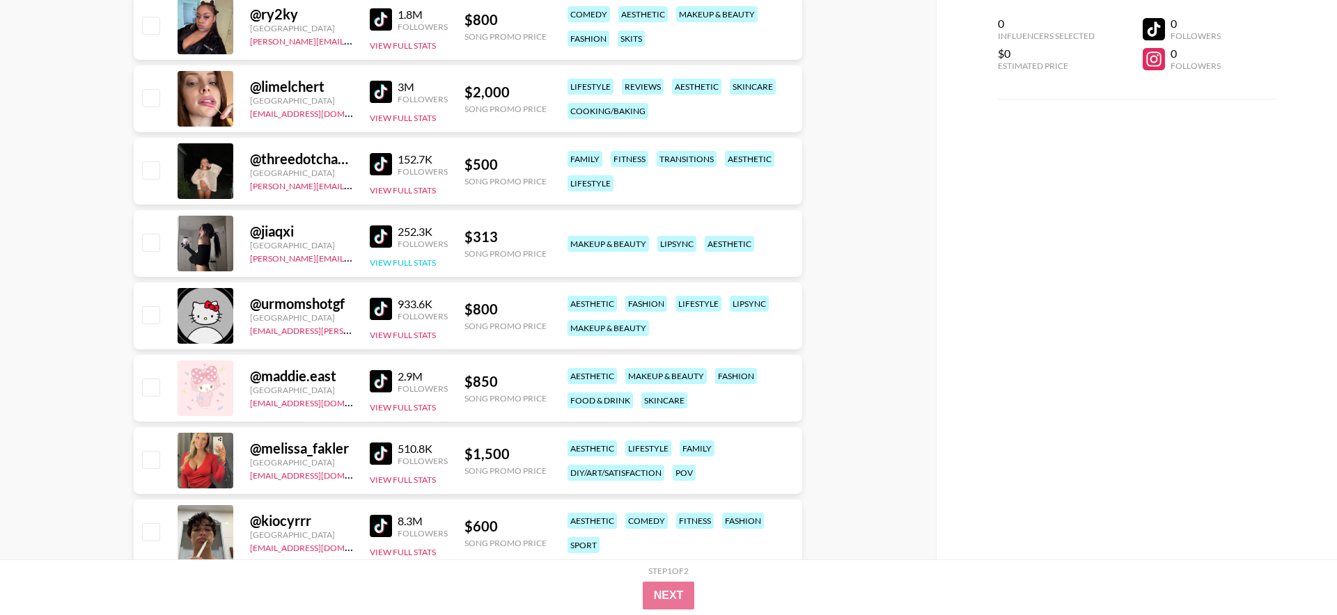
scroll to position [2354, 0]
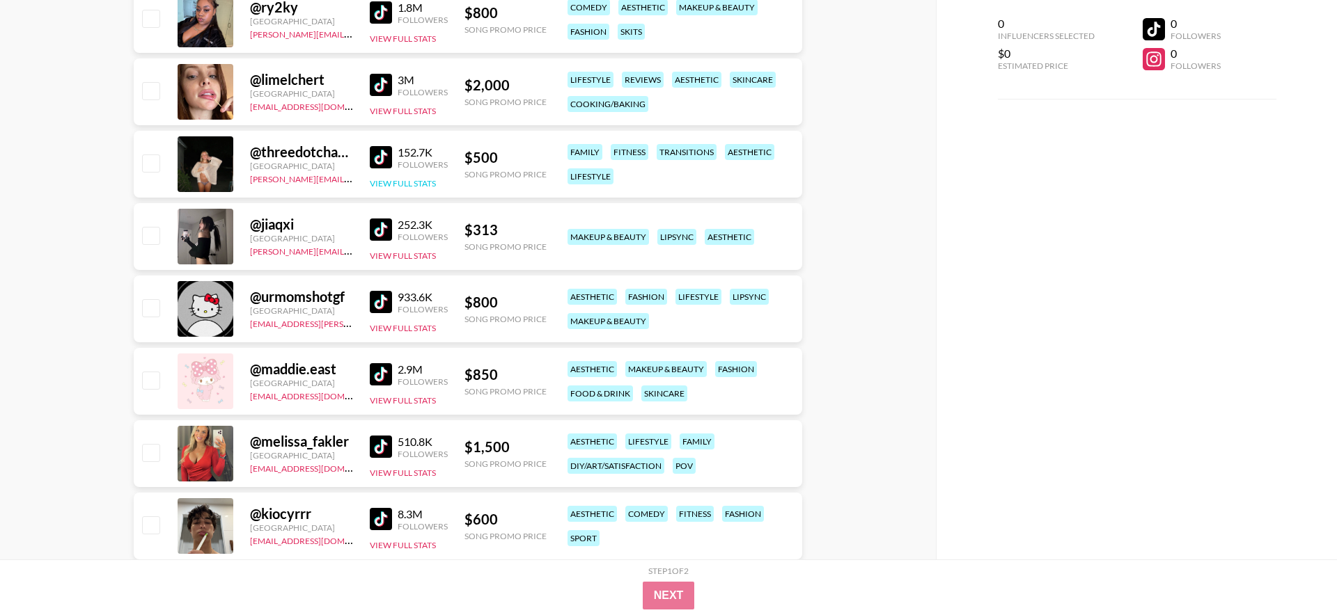
click at [385, 182] on button "View Full Stats" at bounding box center [403, 183] width 66 height 10
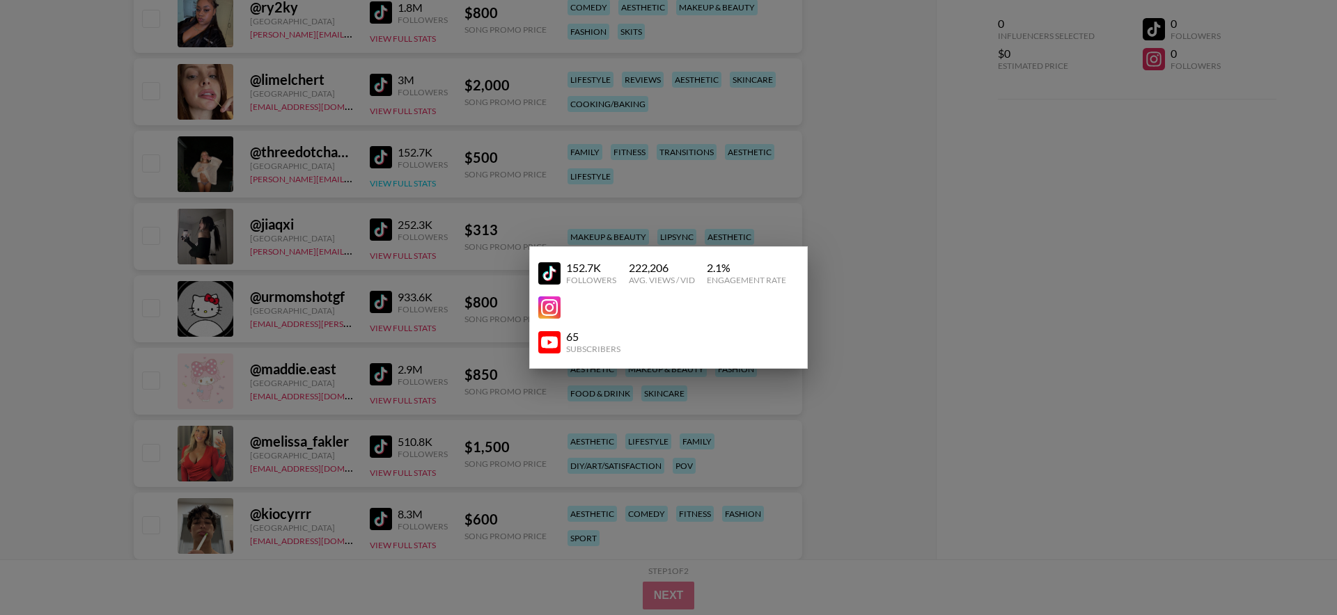
scroll to position [2355, 0]
click at [779, 118] on div at bounding box center [668, 307] width 1337 height 615
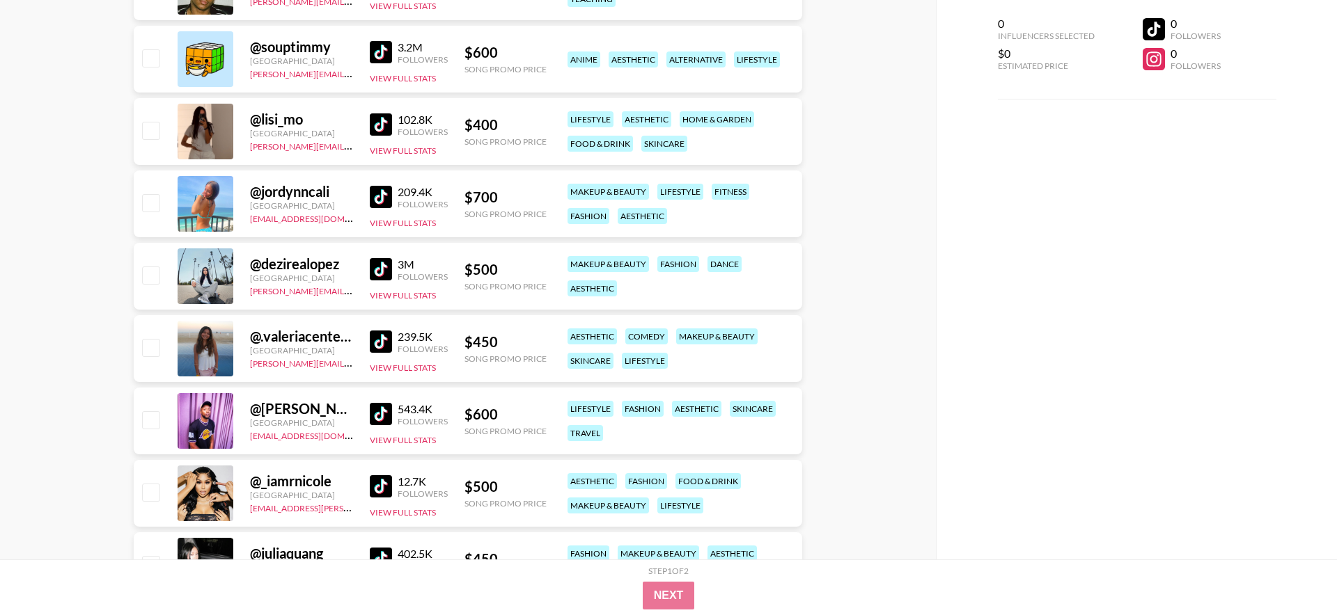
scroll to position [4053, 0]
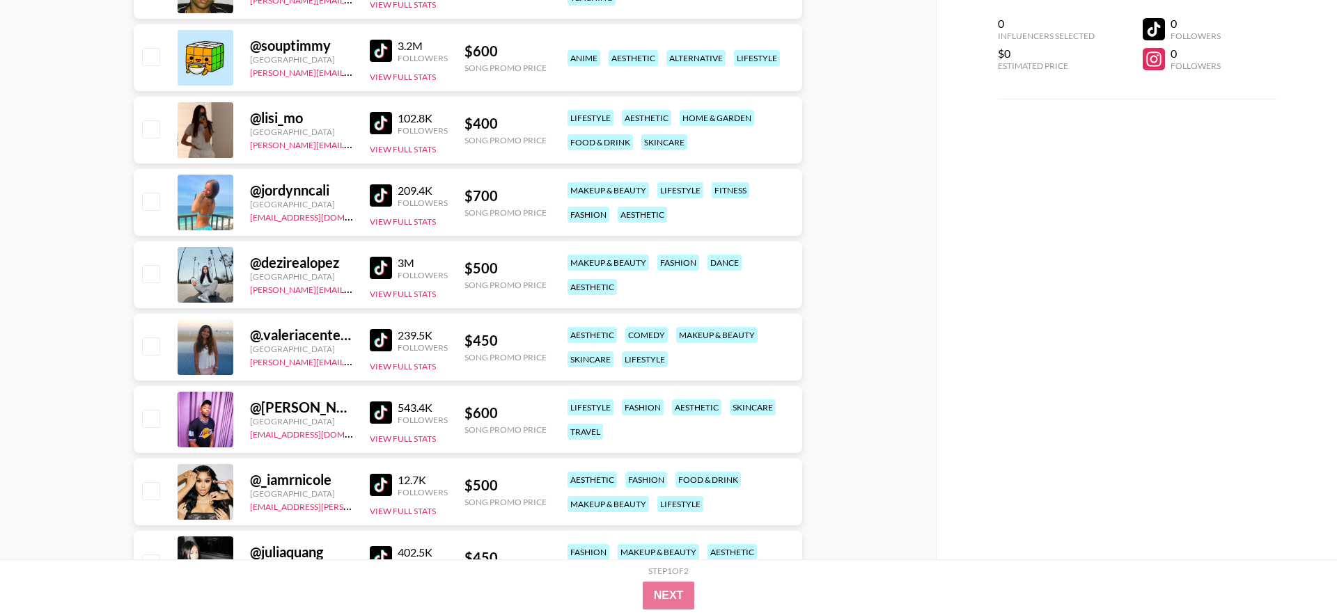
click at [378, 127] on img at bounding box center [381, 123] width 22 height 22
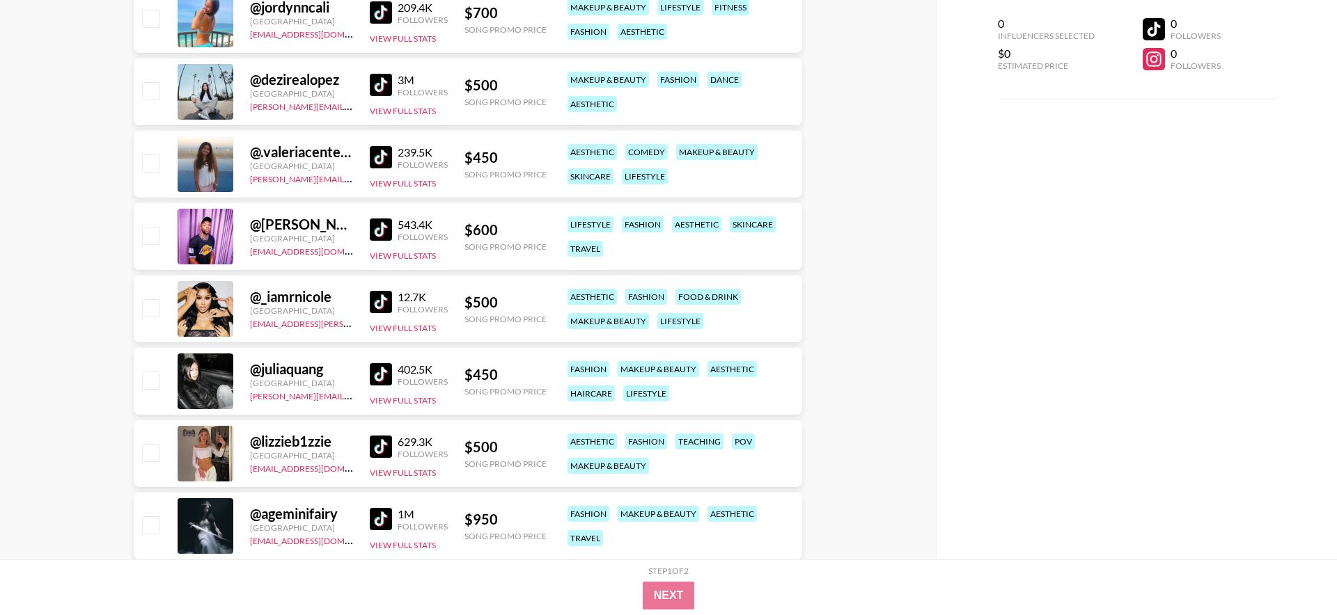
scroll to position [4235, 0]
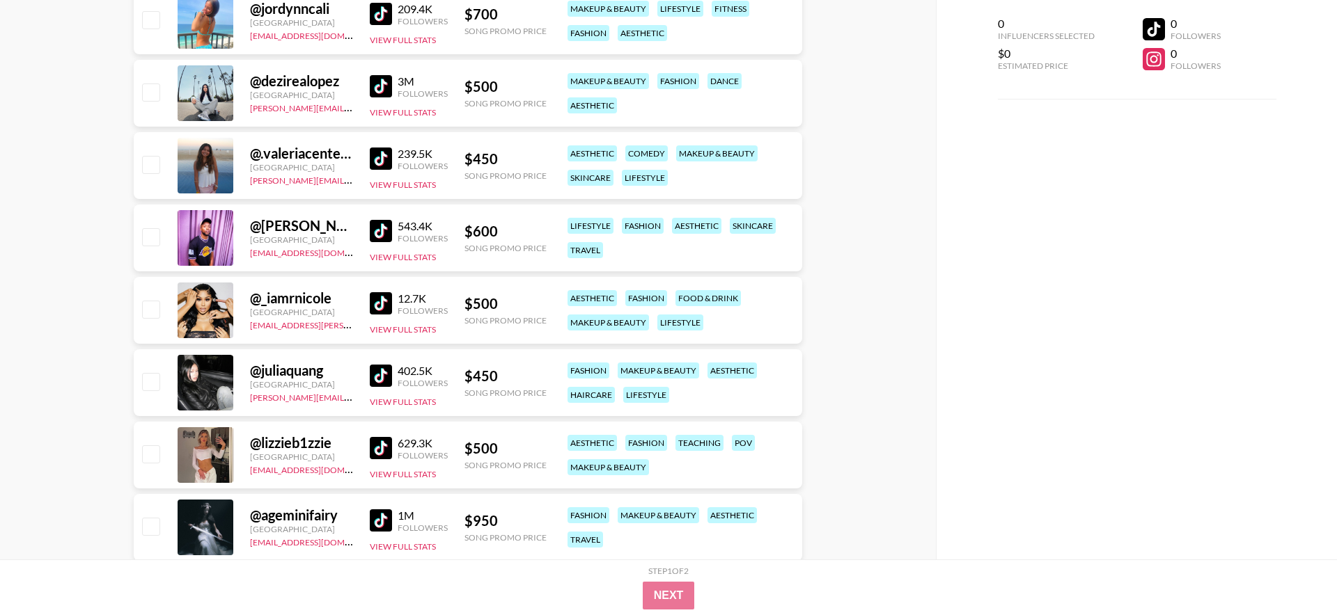
click at [384, 159] on img at bounding box center [381, 159] width 22 height 22
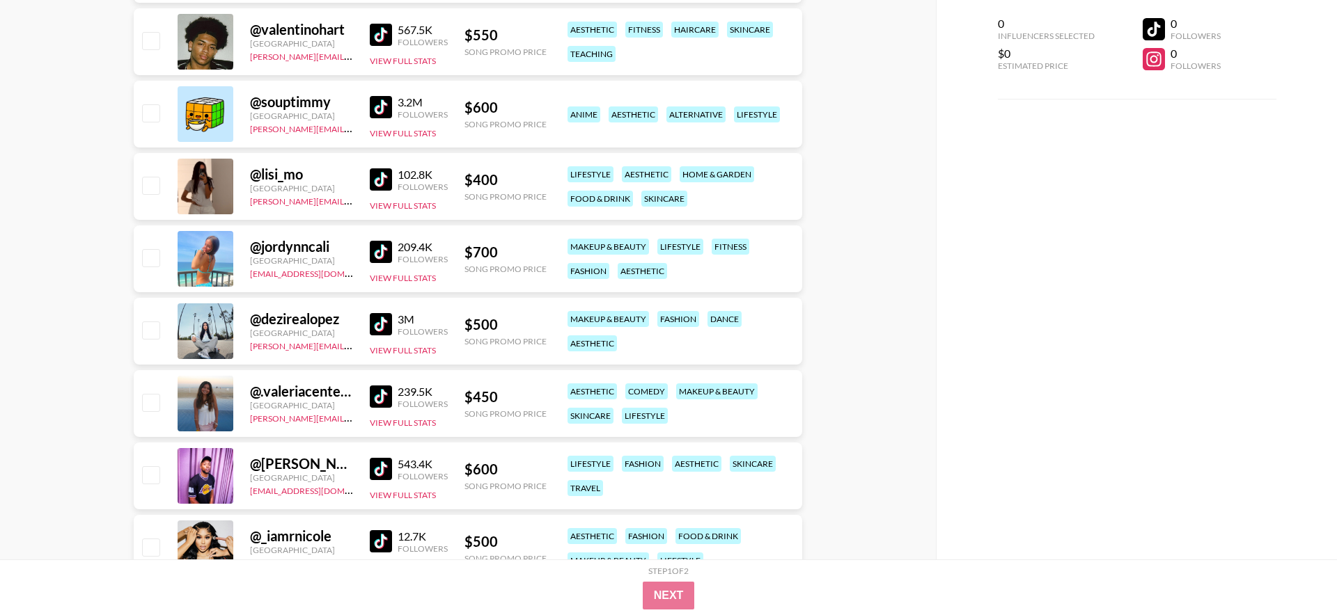
scroll to position [3990, 0]
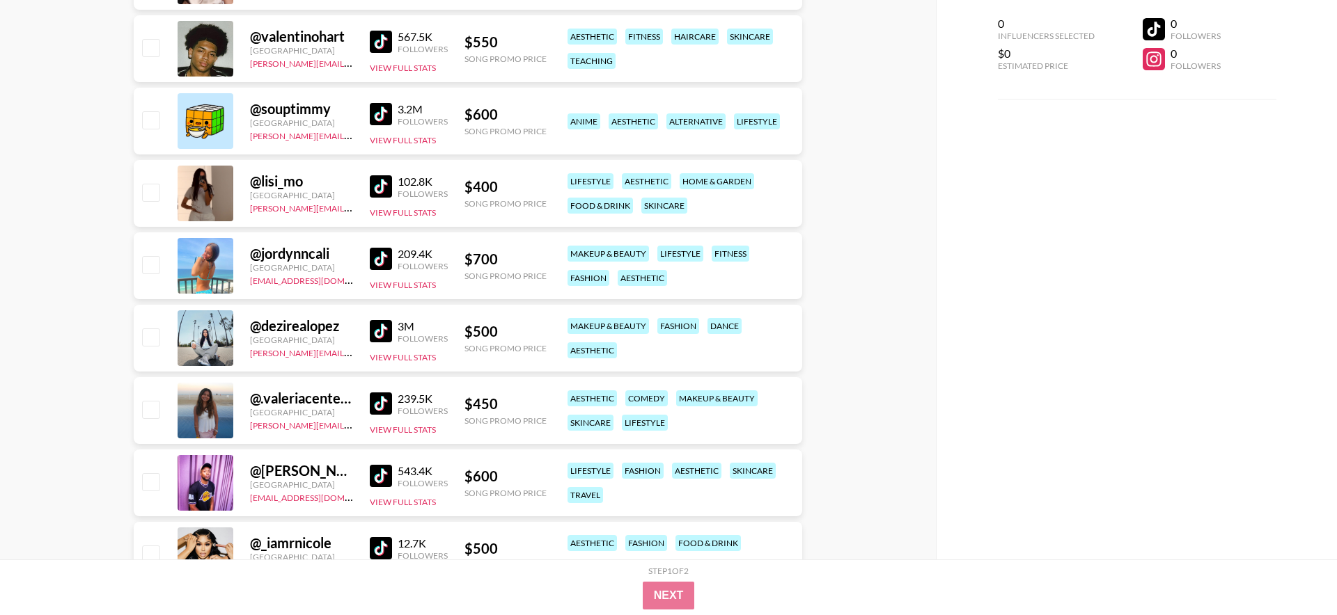
click at [383, 251] on img at bounding box center [381, 259] width 22 height 22
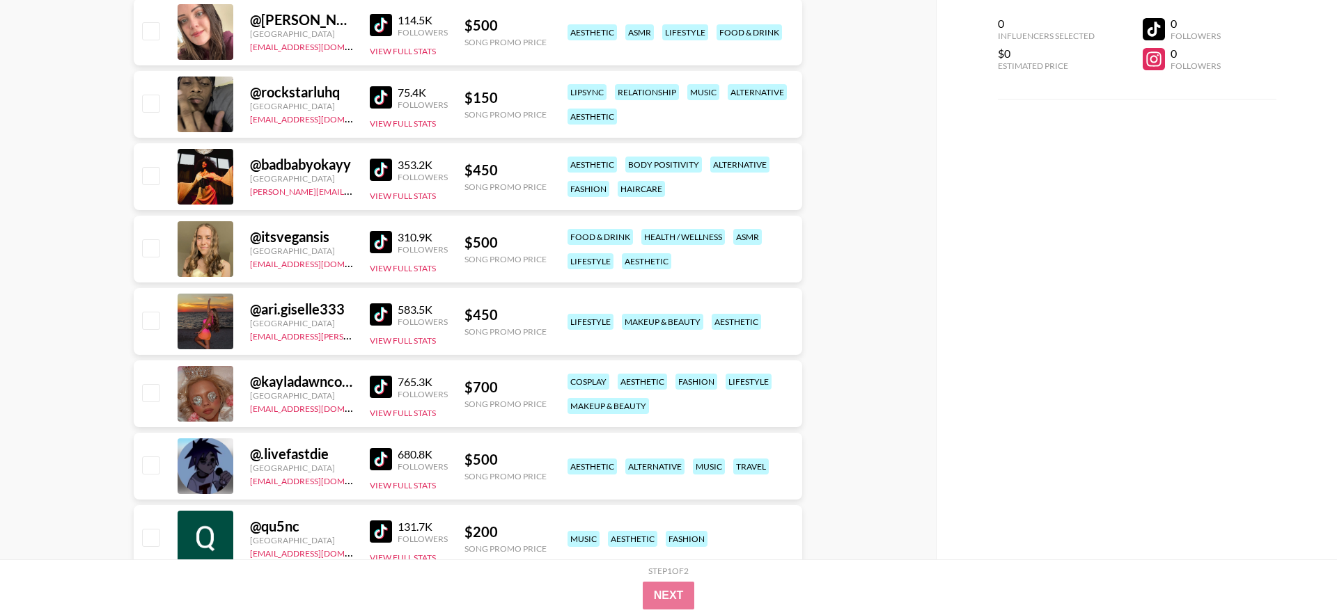
scroll to position [5311, 0]
click at [402, 343] on button "View Full Stats" at bounding box center [403, 340] width 66 height 10
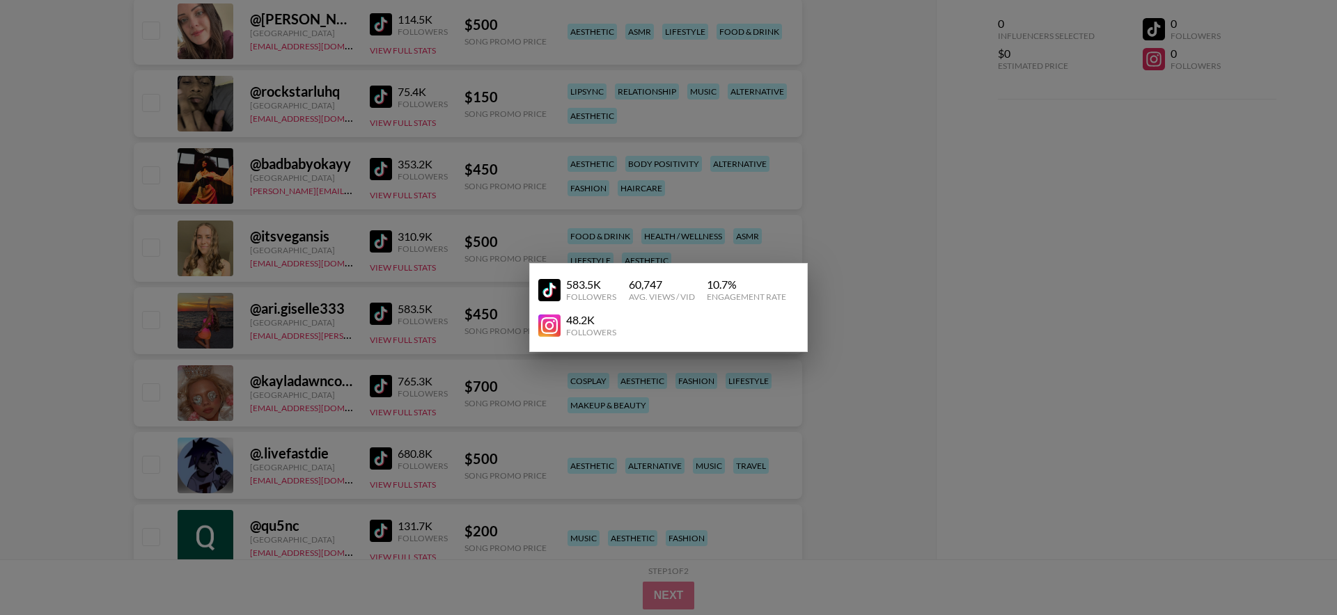
click at [413, 336] on div at bounding box center [668, 307] width 1337 height 615
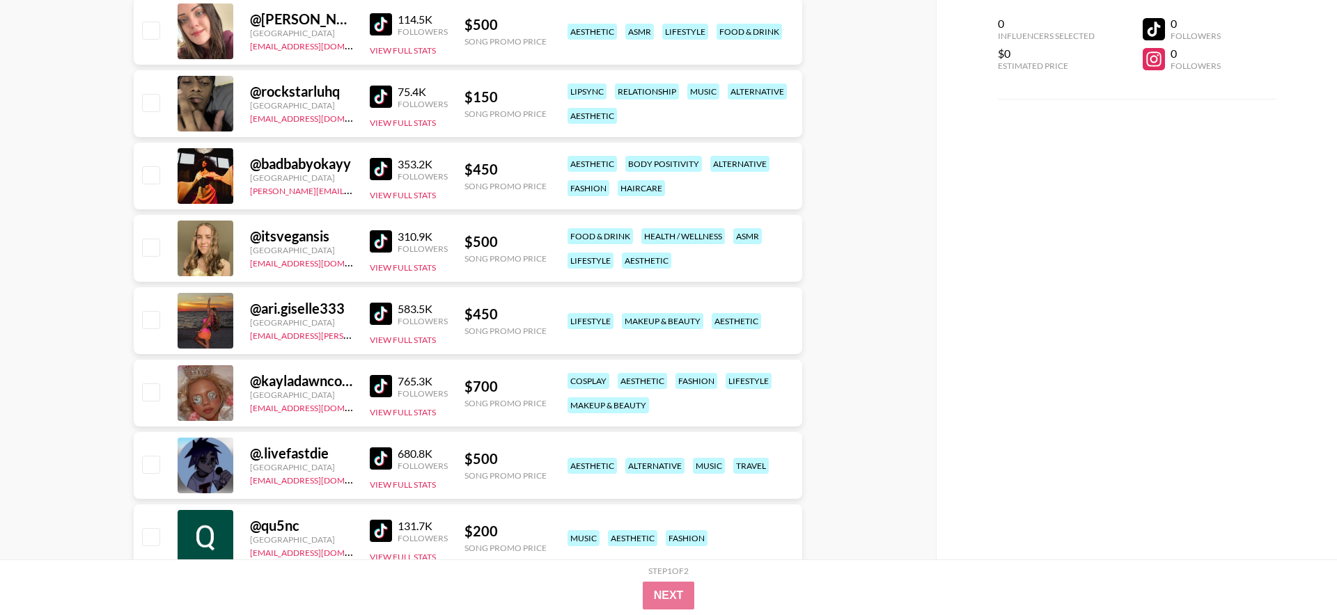
click at [374, 320] on img at bounding box center [381, 314] width 22 height 22
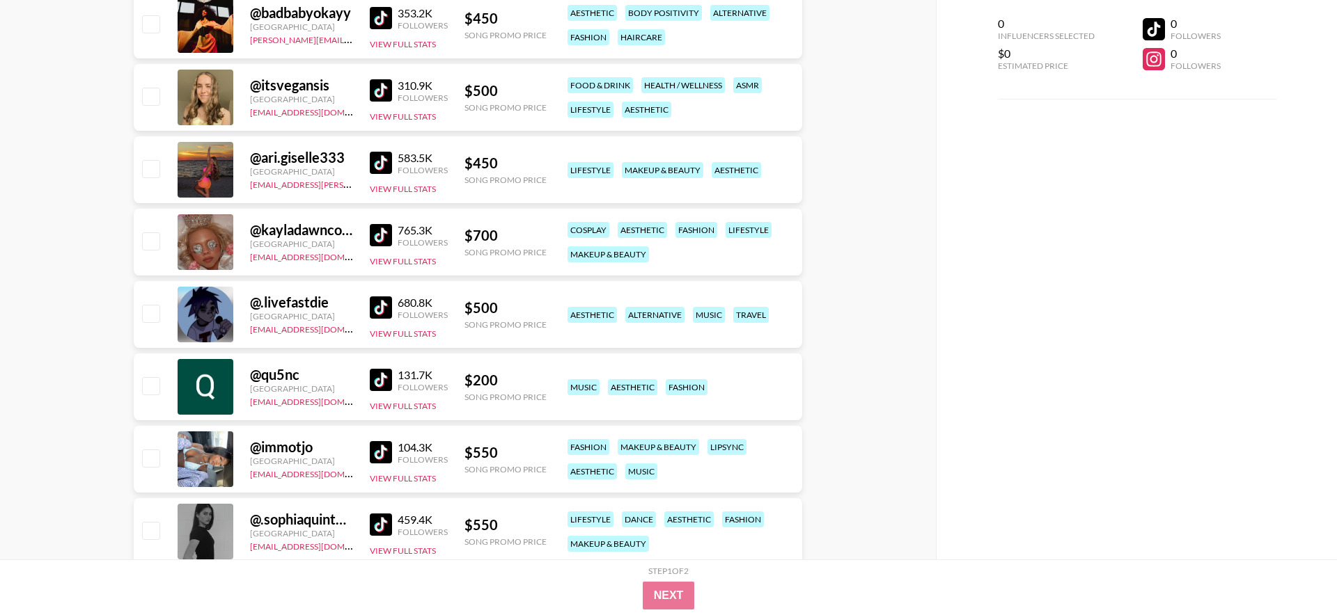
scroll to position [5440, 0]
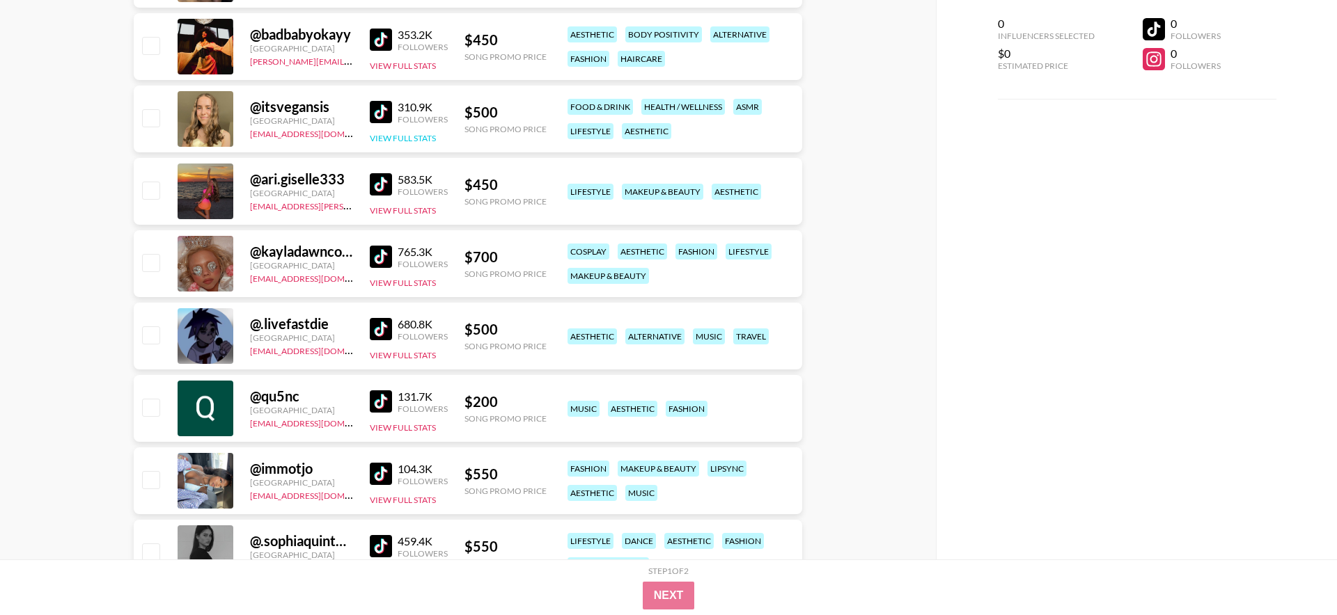
click at [399, 143] on button "View Full Stats" at bounding box center [403, 138] width 66 height 10
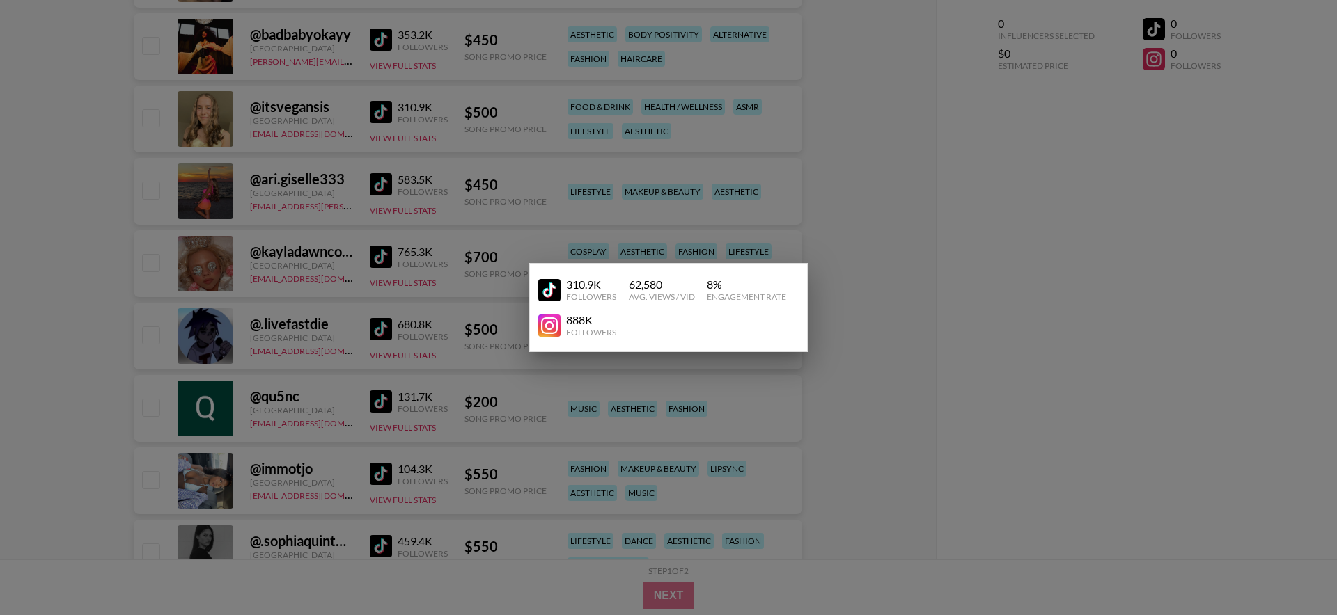
click at [467, 187] on div at bounding box center [668, 307] width 1337 height 615
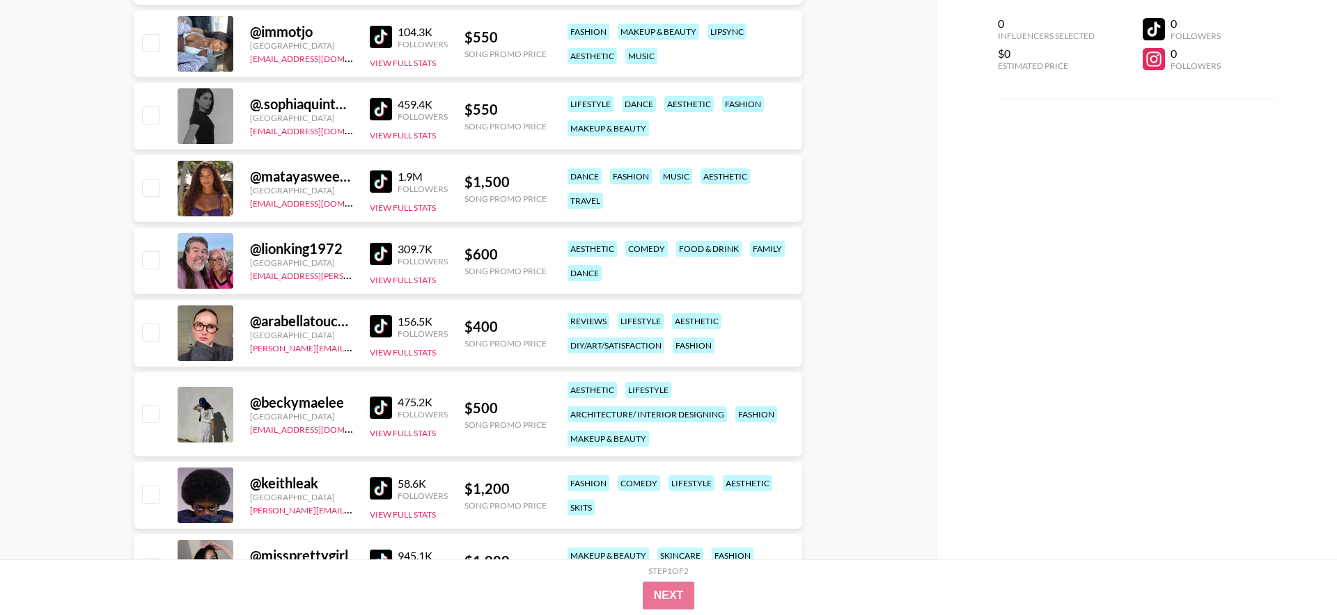
scroll to position [5879, 0]
click at [393, 179] on link at bounding box center [384, 180] width 28 height 22
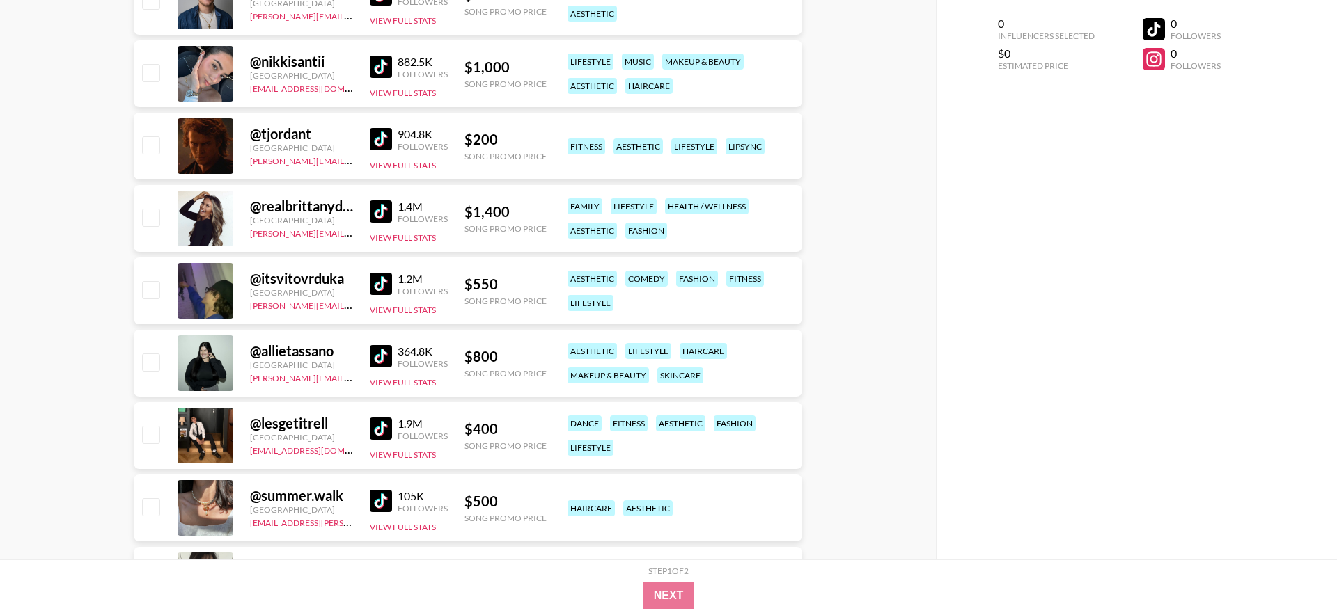
scroll to position [7247, 0]
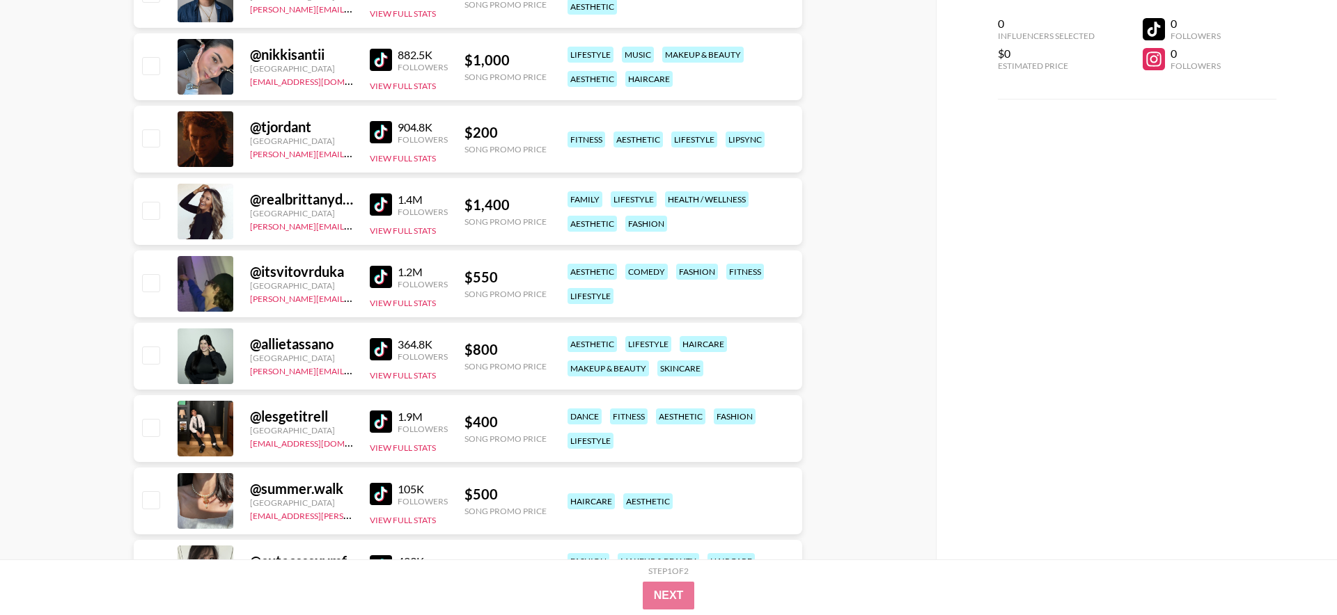
click at [386, 61] on img at bounding box center [381, 60] width 22 height 22
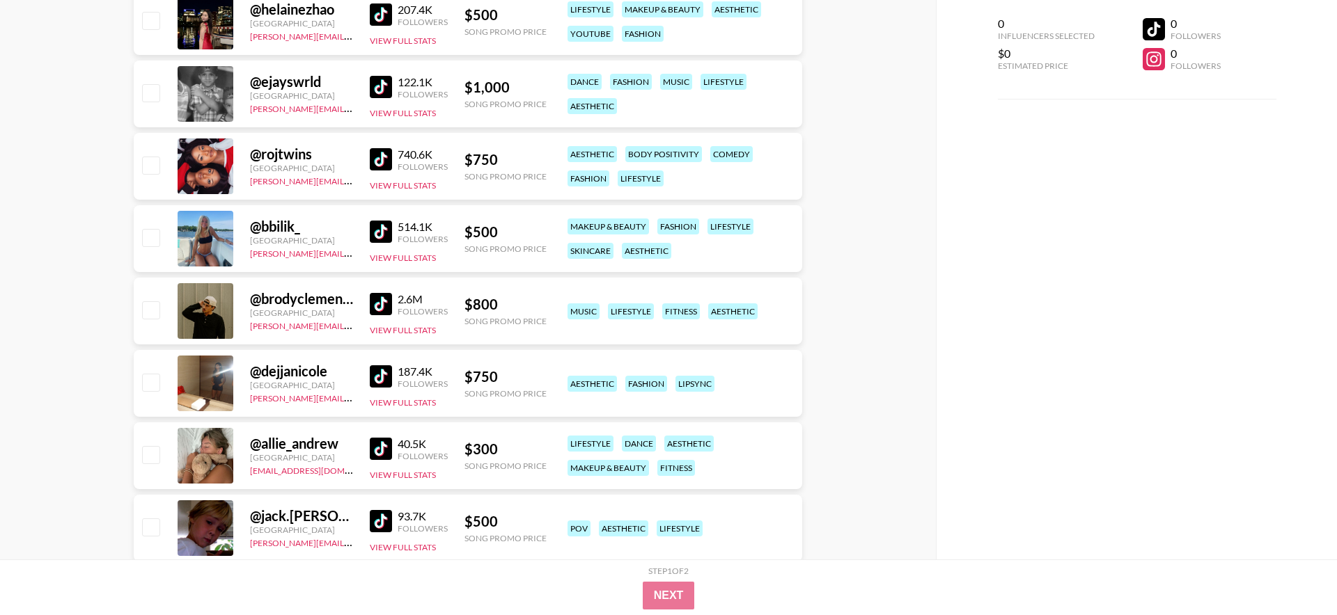
scroll to position [8164, 0]
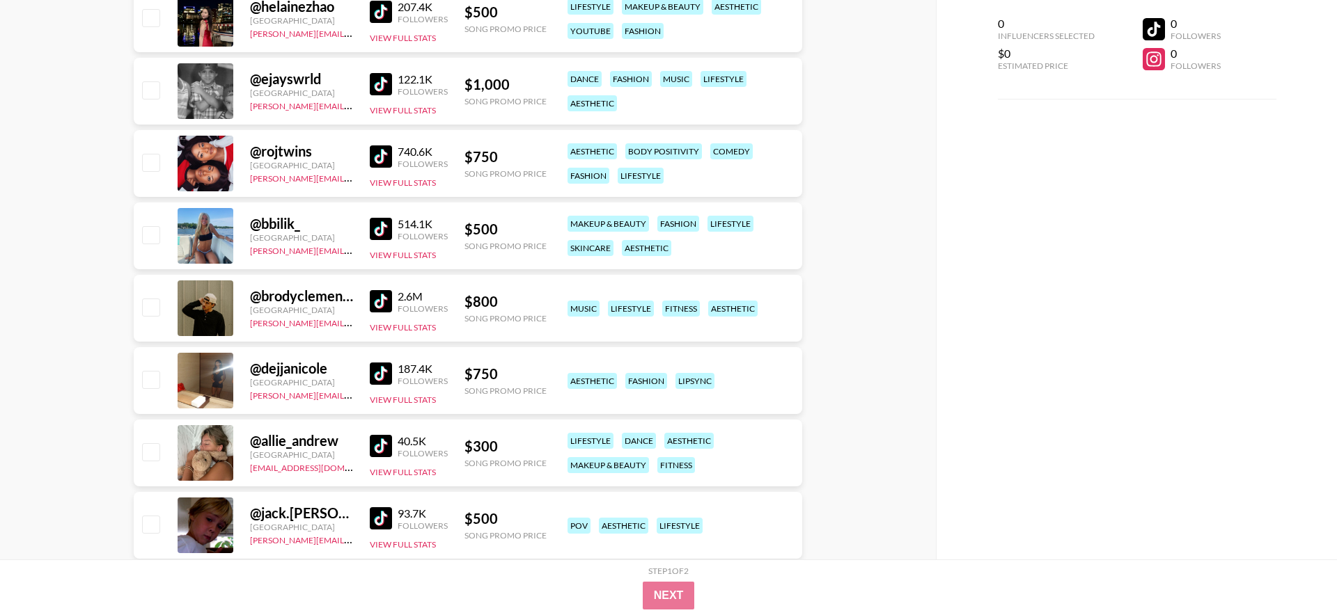
click at [379, 224] on img at bounding box center [381, 229] width 22 height 22
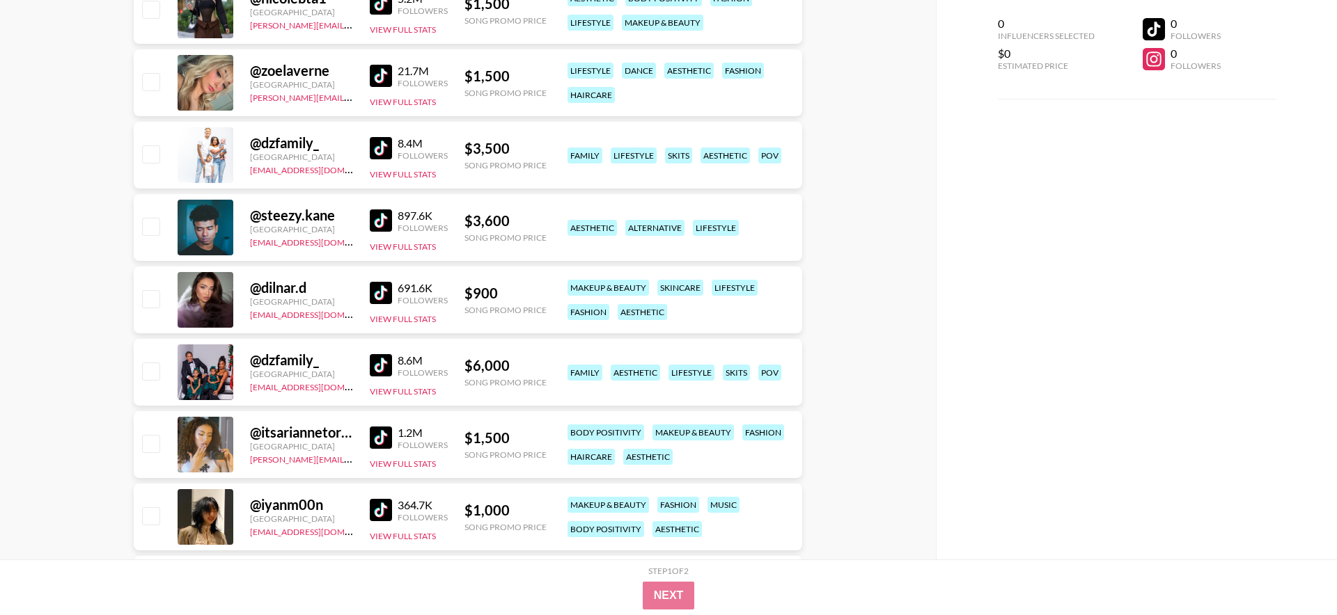
scroll to position [0, 0]
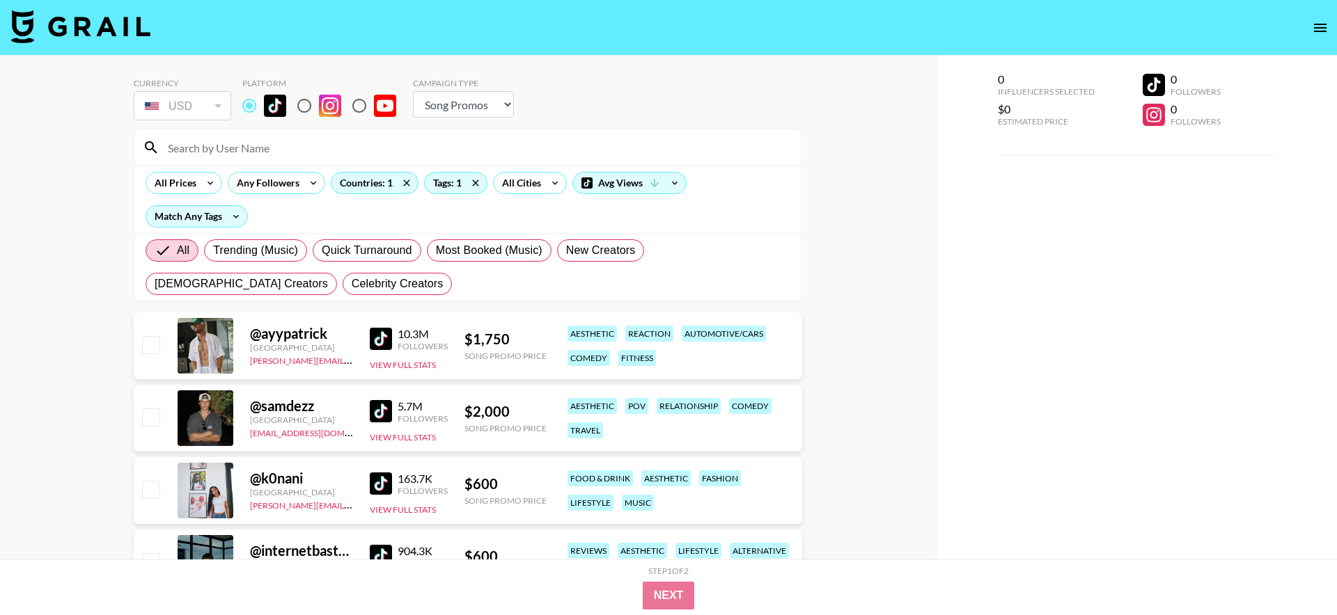
click at [267, 147] on input at bounding box center [476, 147] width 634 height 22
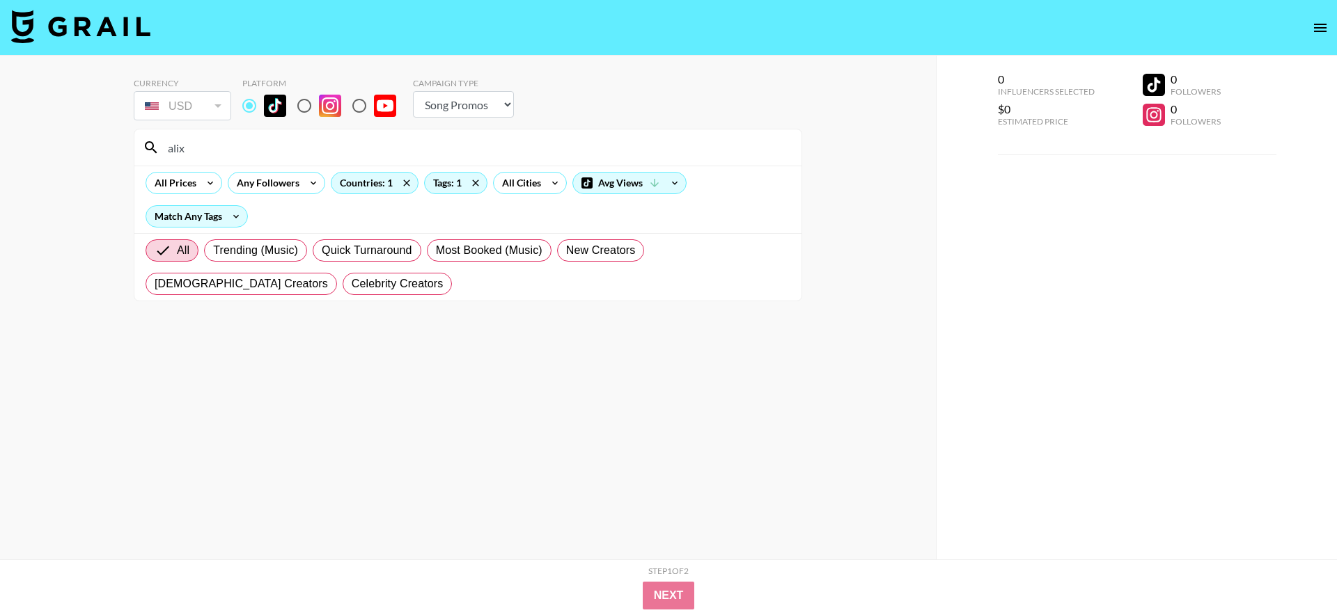
click at [267, 147] on input "alix" at bounding box center [476, 147] width 634 height 22
type input "alix"
click at [478, 183] on icon at bounding box center [475, 183] width 22 height 21
